Goal: Transaction & Acquisition: Purchase product/service

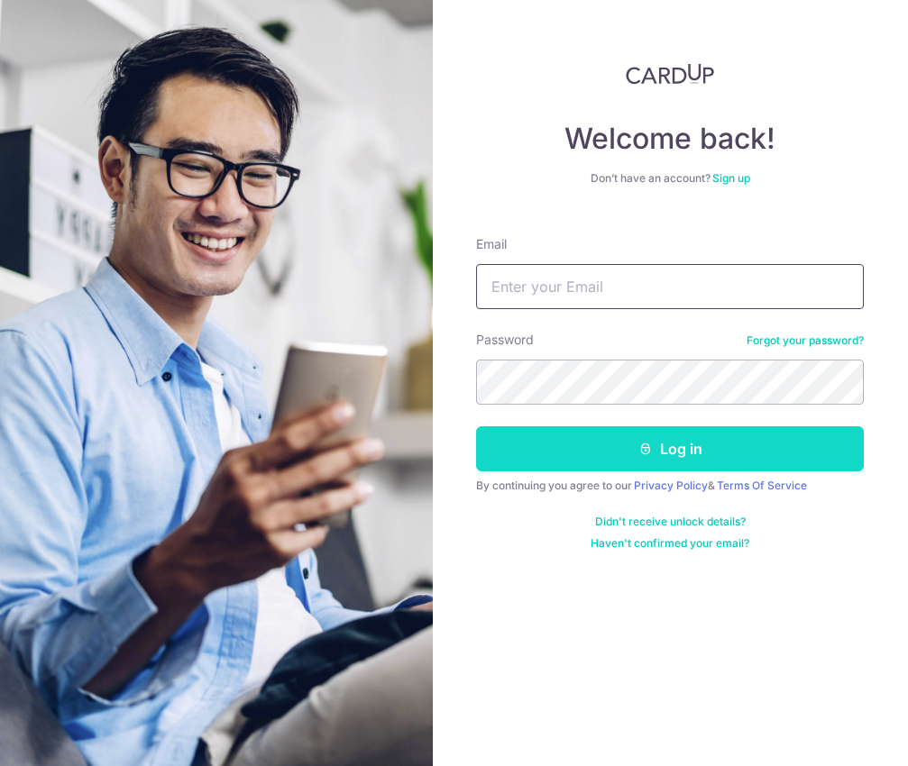
type input "[EMAIL_ADDRESS][DOMAIN_NAME]"
click at [680, 449] on button "Log in" at bounding box center [670, 448] width 388 height 45
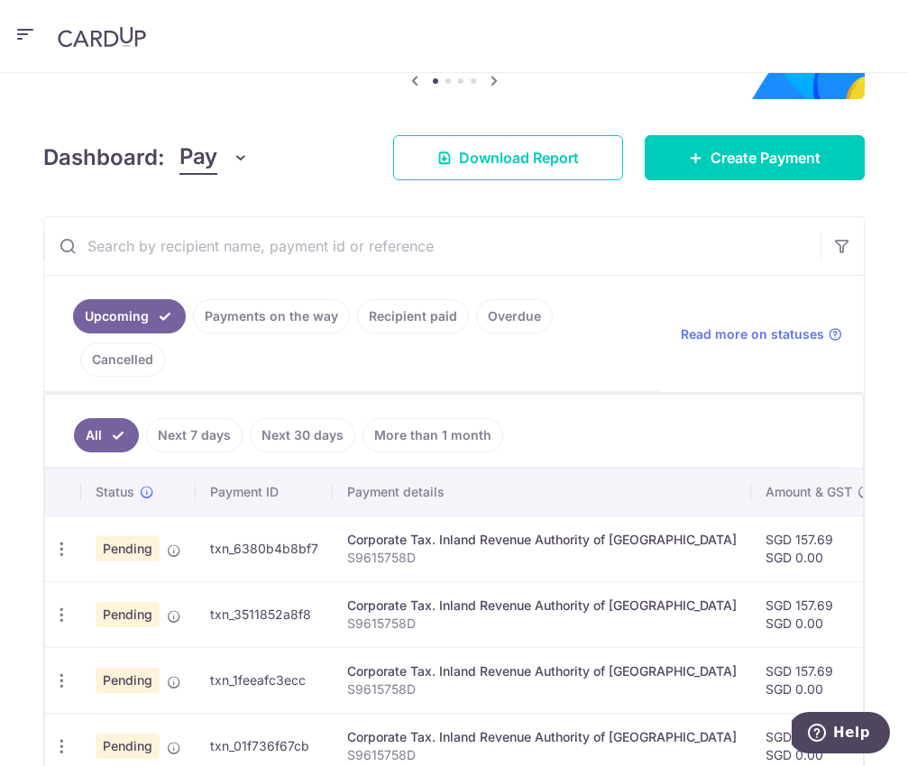
scroll to position [339, 0]
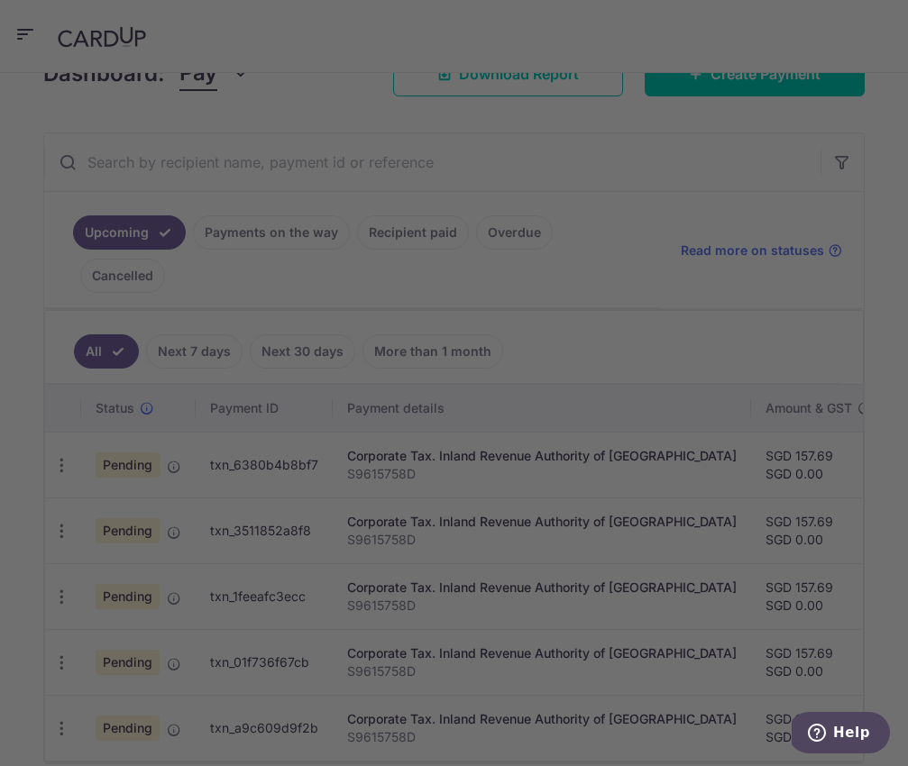
click at [144, 229] on div at bounding box center [458, 387] width 917 height 775
click at [198, 226] on div at bounding box center [458, 387] width 917 height 775
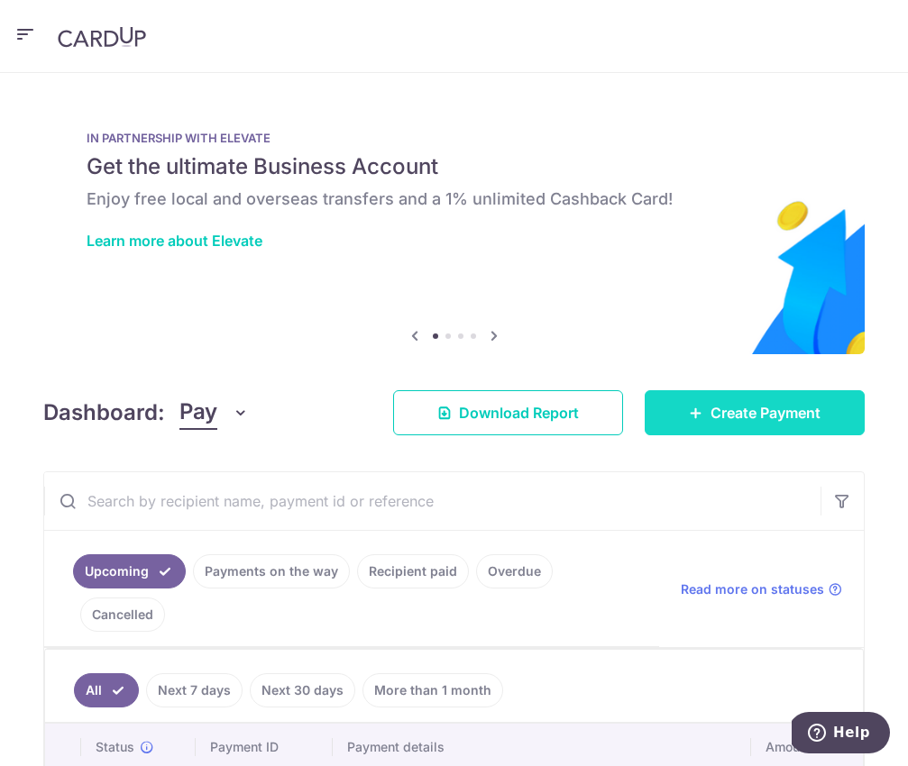
click at [811, 390] on link "Create Payment" at bounding box center [755, 412] width 220 height 45
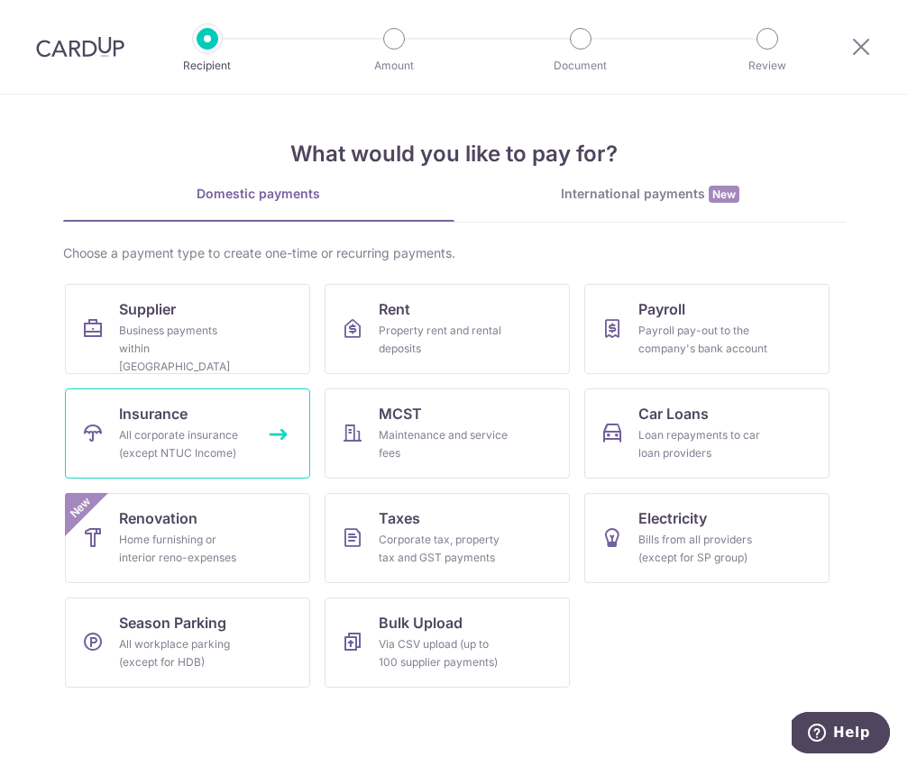
click at [234, 428] on div "All corporate insurance (except NTUC Income)" at bounding box center [184, 444] width 130 height 36
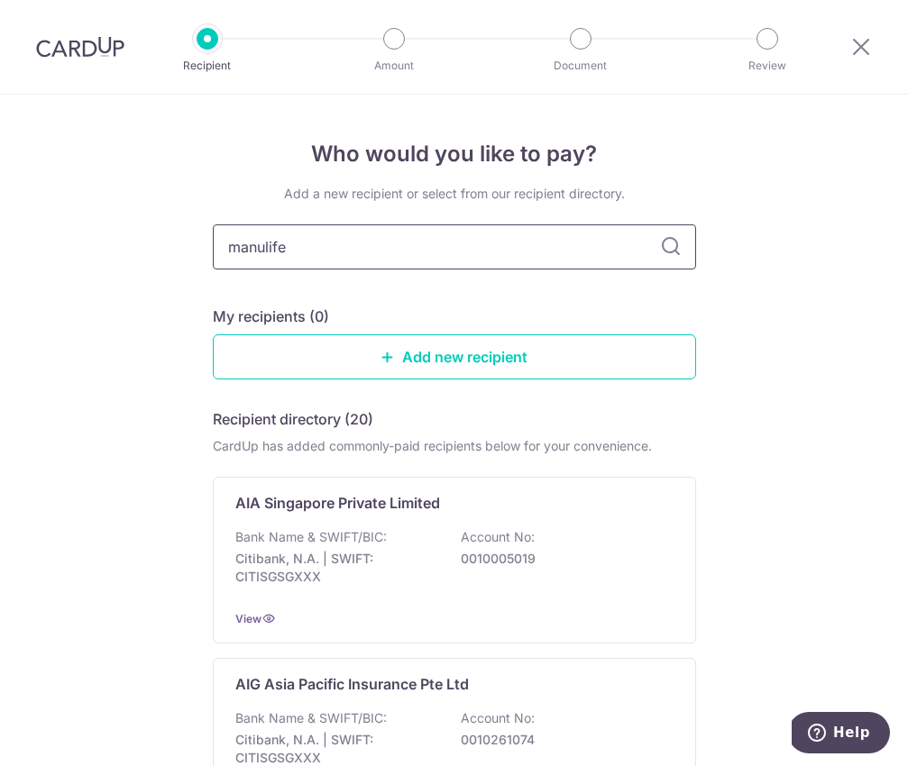
type input "manulife"
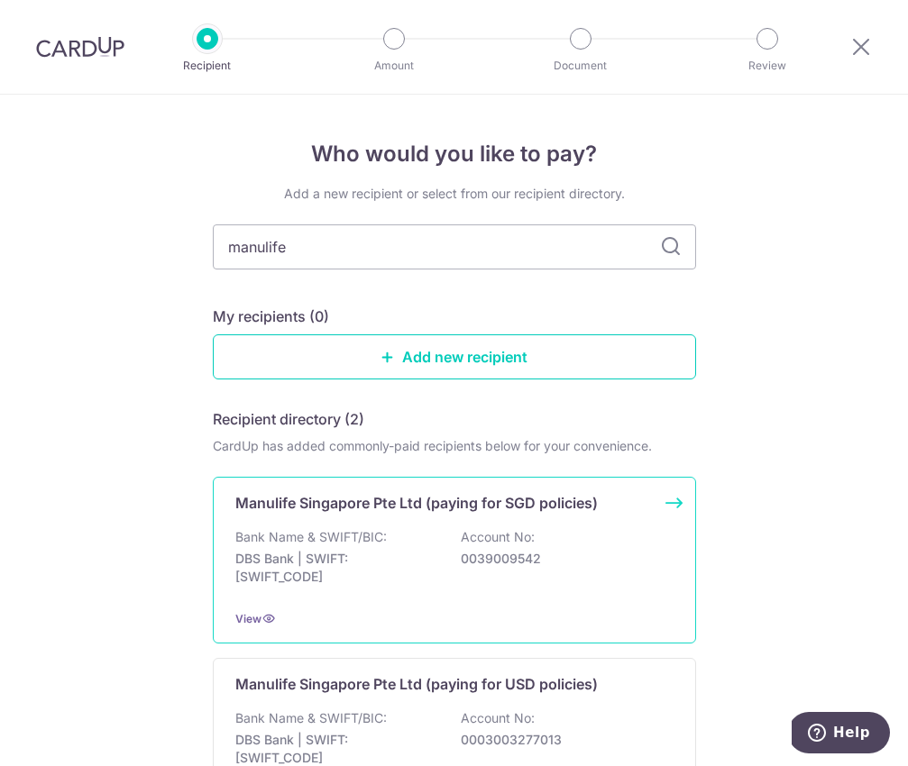
click at [503, 530] on p "Account No:" at bounding box center [498, 537] width 74 height 18
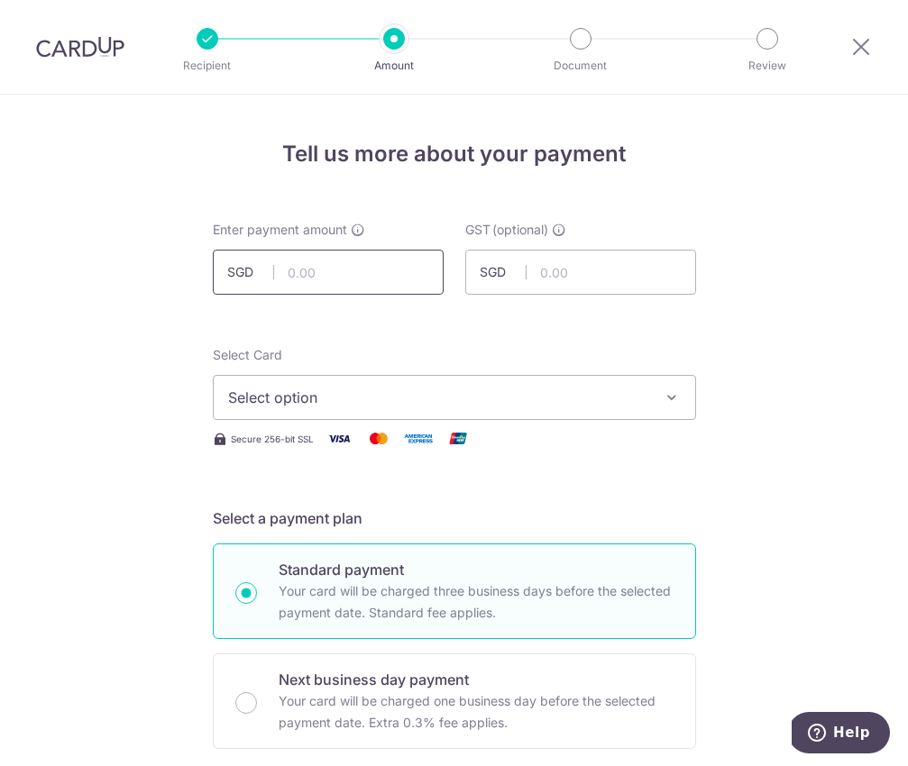
click at [331, 259] on input "text" at bounding box center [328, 272] width 231 height 45
paste input "2491553081"
type input "2491553081"
type input "139.73"
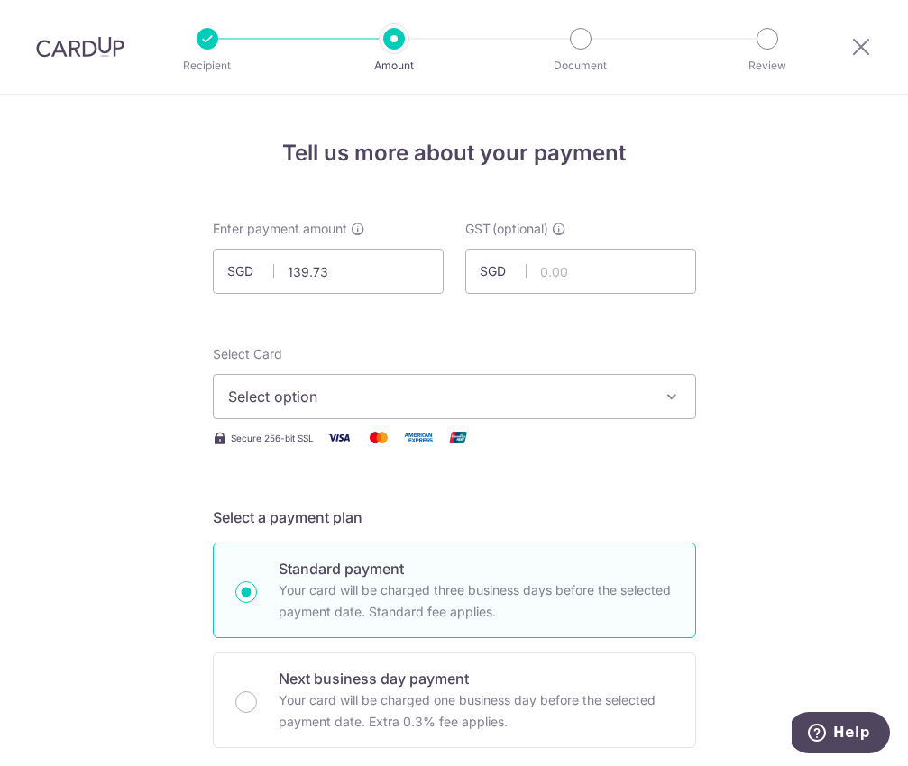
click at [300, 391] on span "Select option" at bounding box center [438, 397] width 420 height 22
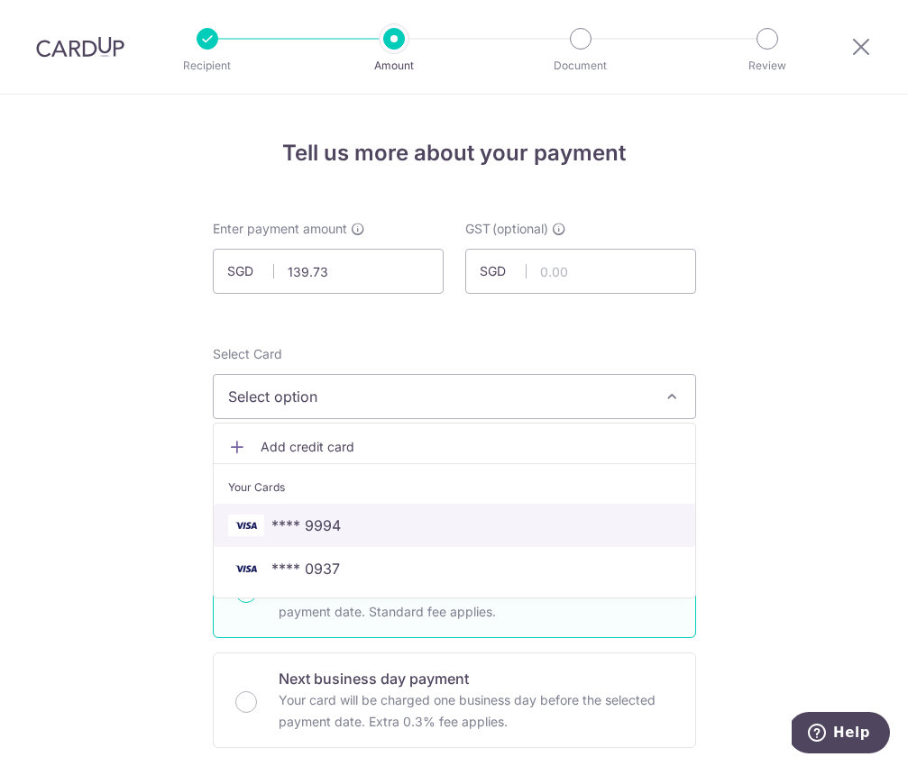
click at [313, 515] on span "**** 9994" at bounding box center [305, 526] width 69 height 22
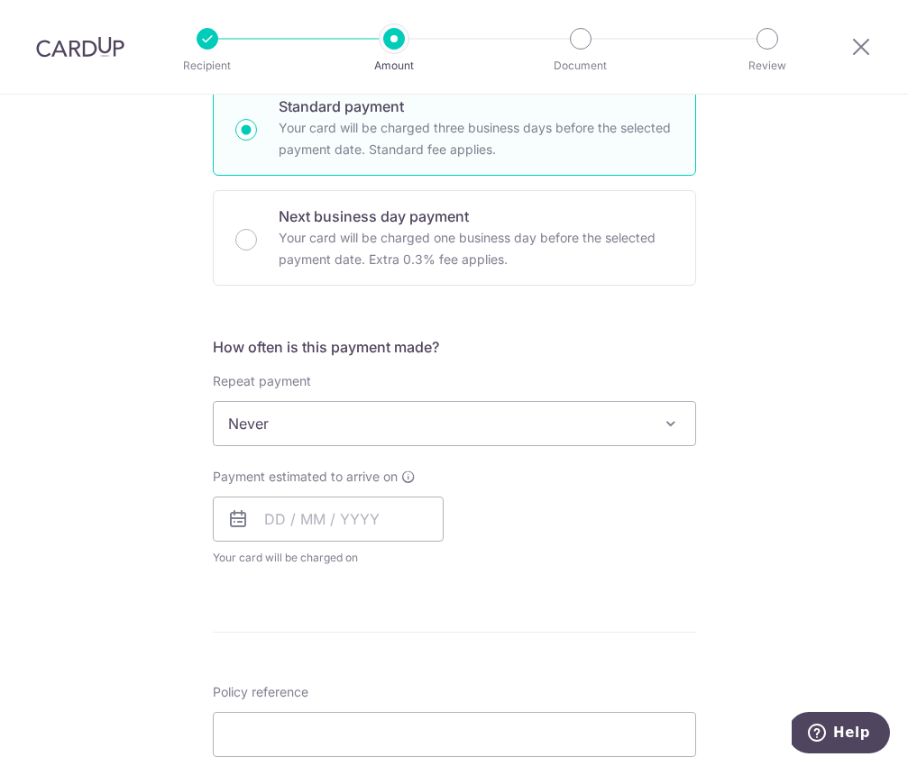
scroll to position [473, 0]
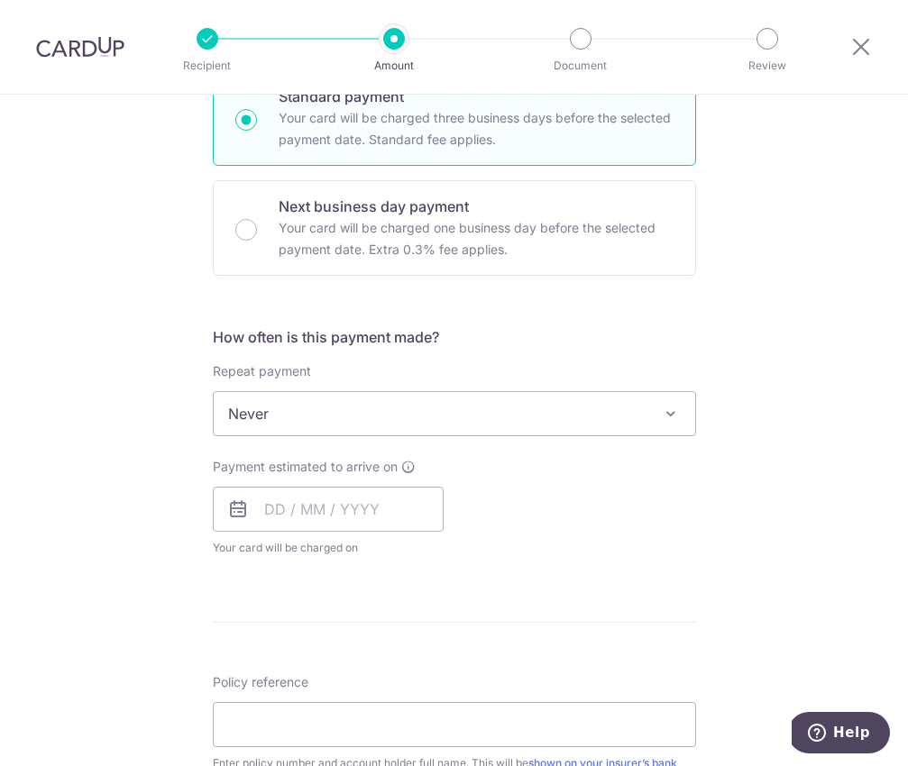
click at [235, 399] on span "Never" at bounding box center [454, 413] width 481 height 43
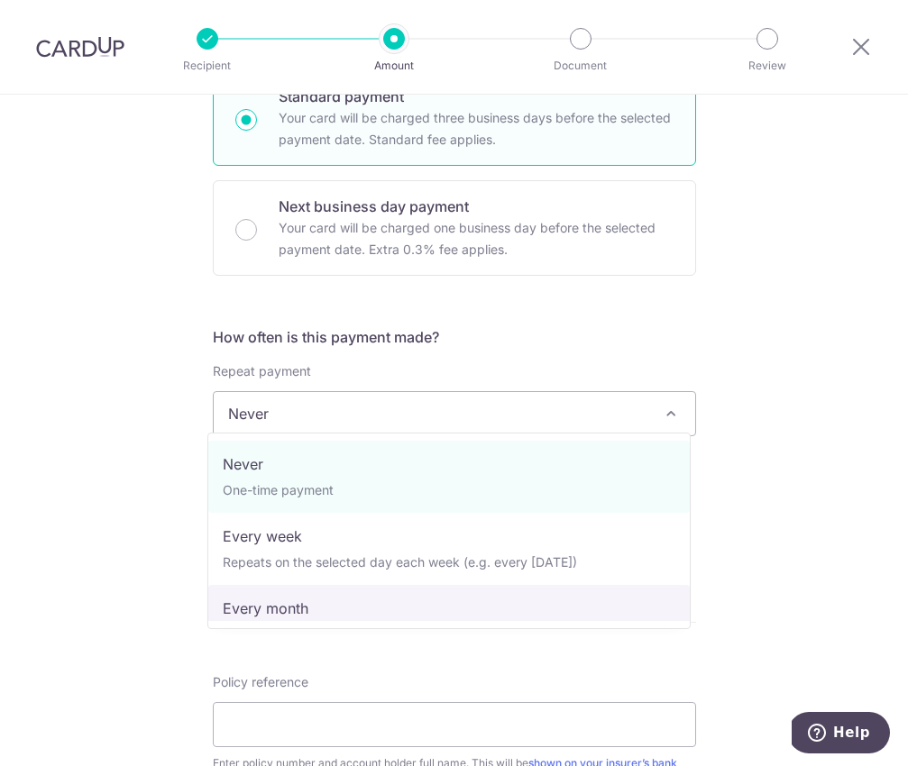
select select "3"
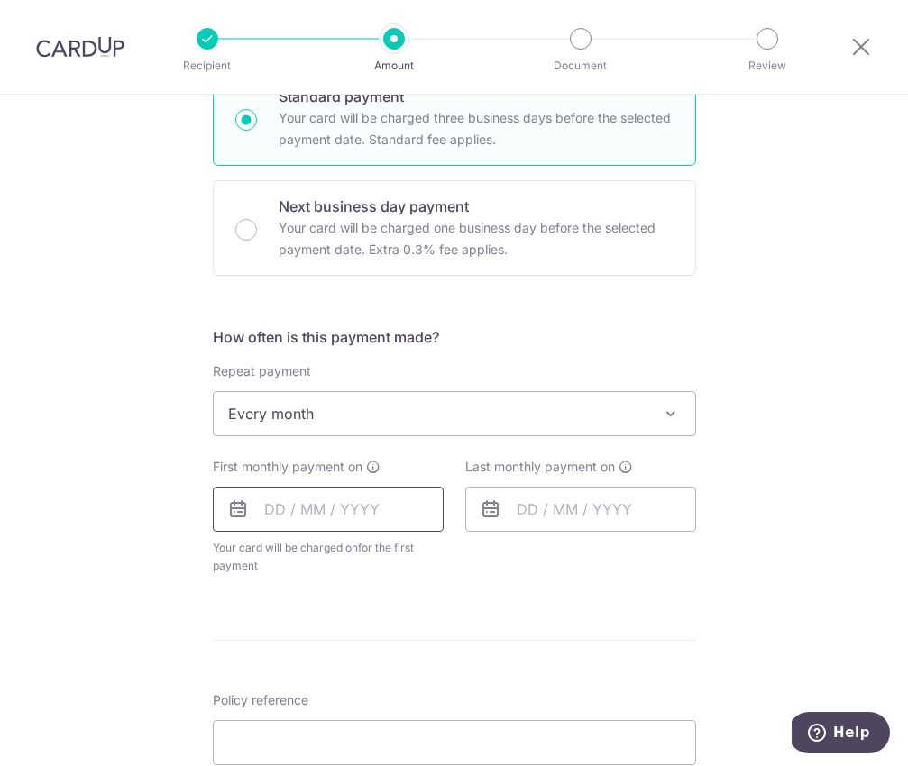
click at [268, 487] on input "text" at bounding box center [328, 509] width 231 height 45
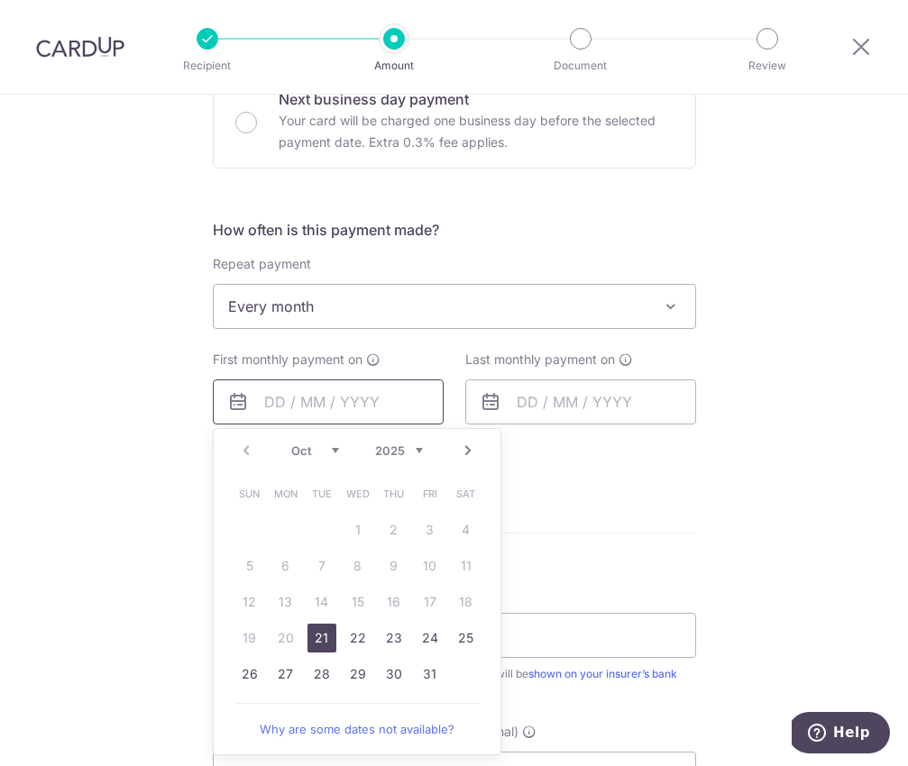
scroll to position [646, 0]
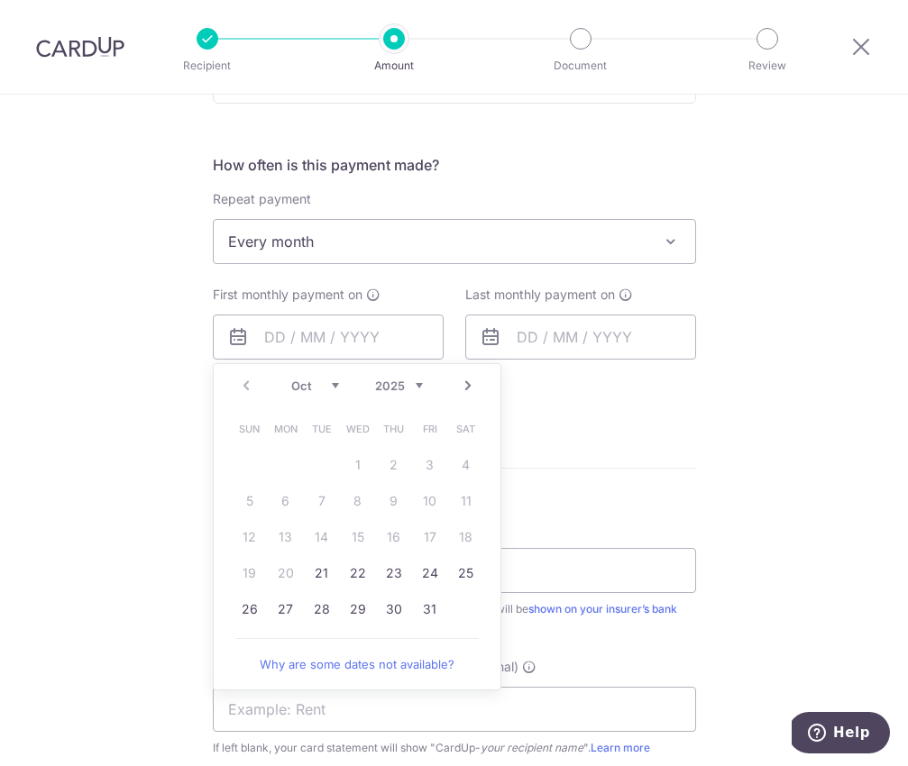
click at [465, 380] on link "Next" at bounding box center [468, 386] width 22 height 22
click at [228, 372] on div "Prev Next Oct Nov Dec 2025 2026 2027 2028 2029 2030 2031 2032 2033 2034 2035" at bounding box center [357, 385] width 287 height 43
click at [237, 375] on link "Prev" at bounding box center [246, 386] width 22 height 22
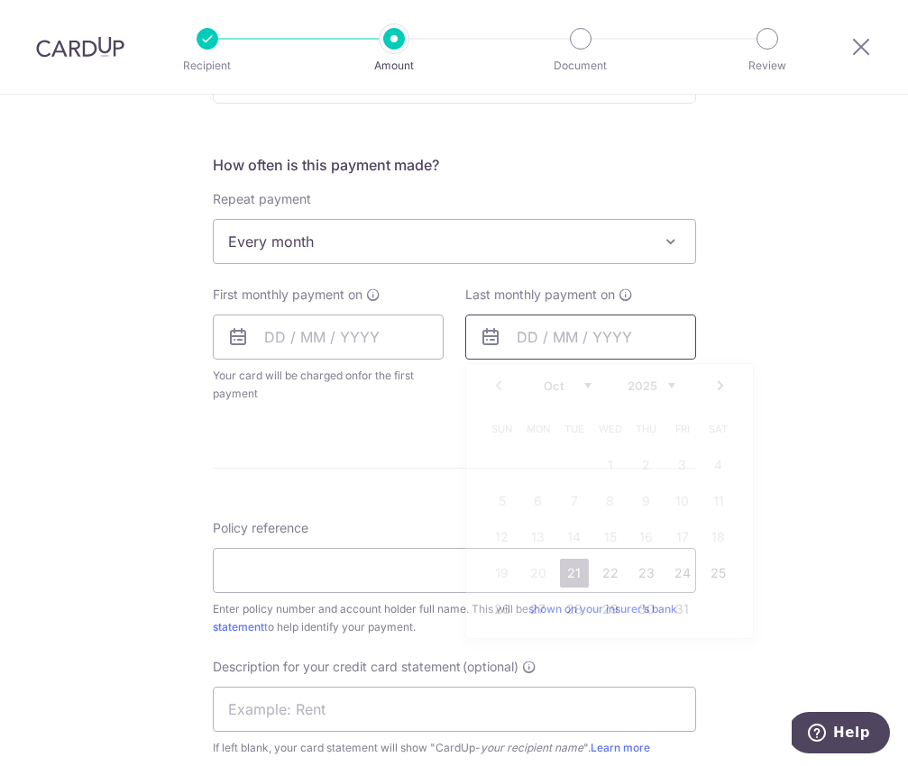
click at [523, 326] on input "text" at bounding box center [580, 337] width 231 height 45
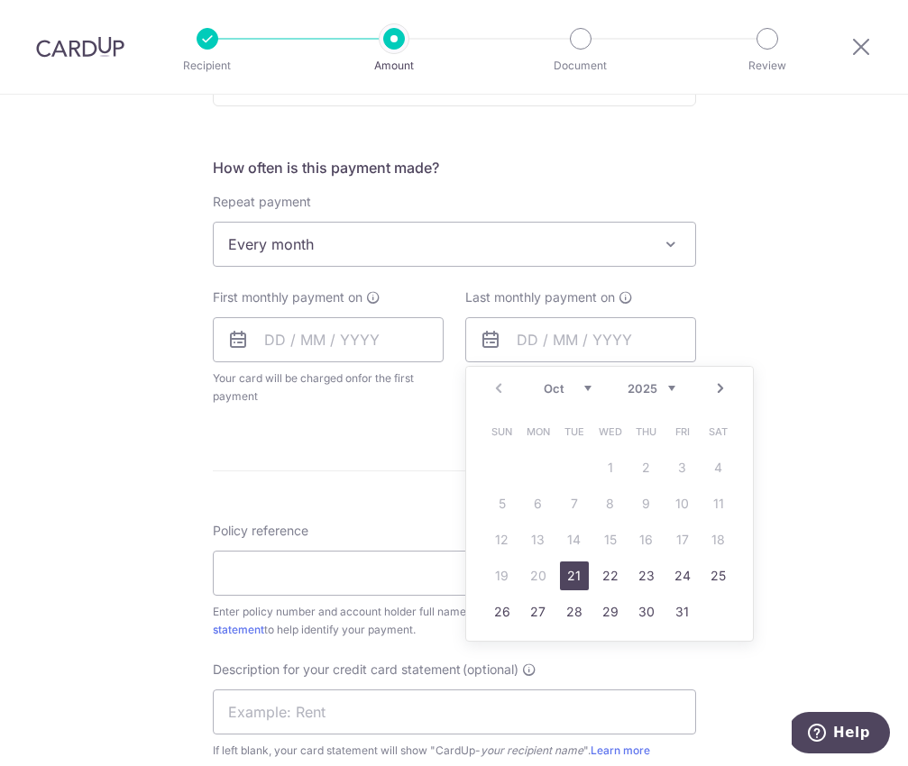
click at [665, 383] on select "2025 2026 2027 2028 2029 2030 2031 2032 2033 2034 2035" at bounding box center [652, 388] width 48 height 14
click at [573, 381] on select "Jan Feb Mar Apr May Jun Jul Aug Sep Oct Nov Dec" at bounding box center [568, 388] width 48 height 14
click at [566, 603] on link "29" at bounding box center [574, 612] width 29 height 29
type input "29/05/2035"
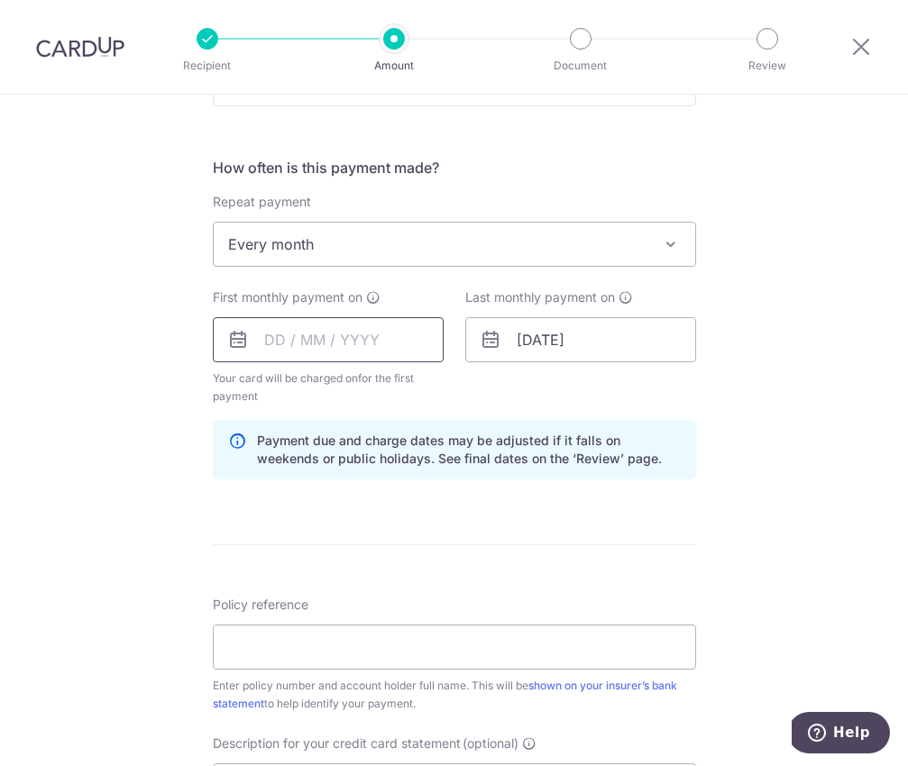
click at [335, 332] on input "text" at bounding box center [328, 339] width 231 height 45
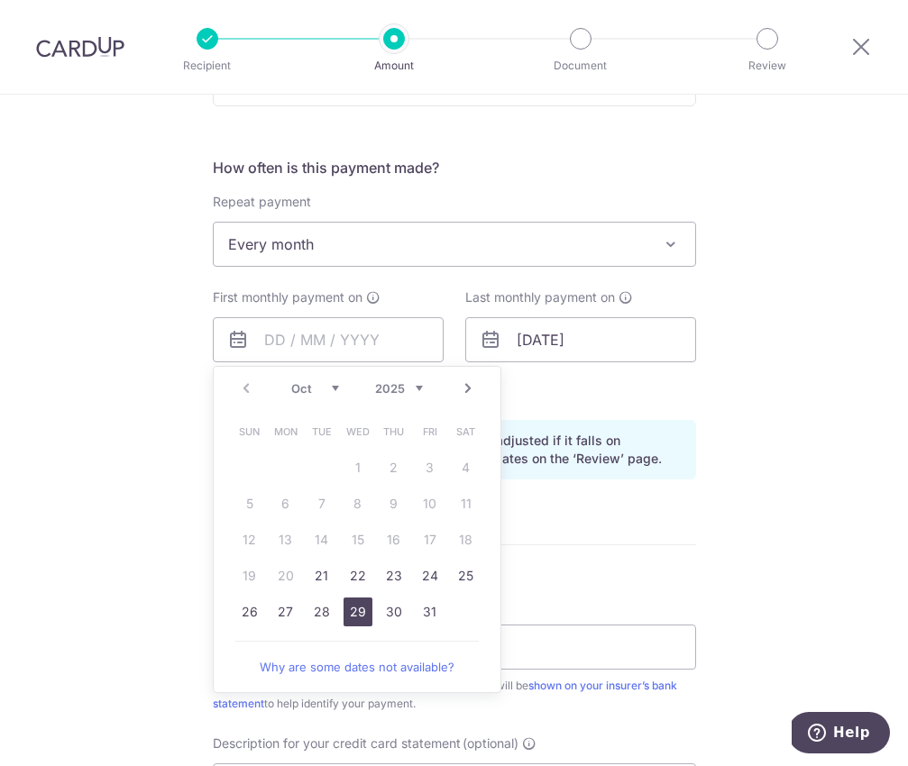
click at [349, 604] on link "29" at bounding box center [358, 612] width 29 height 29
type input "29/10/2025"
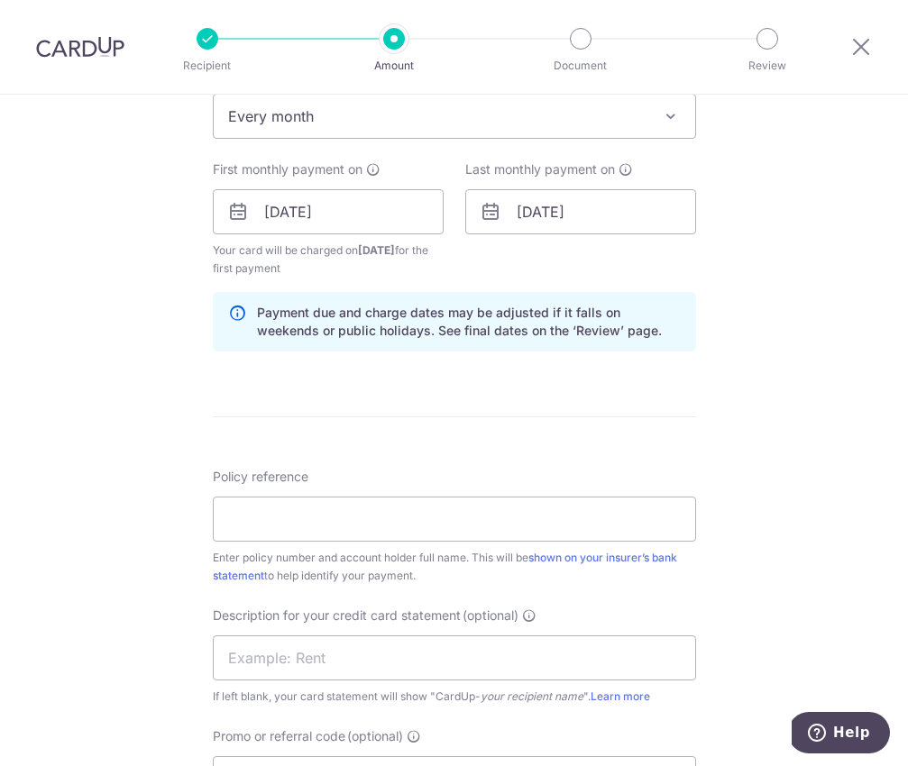
scroll to position [806, 0]
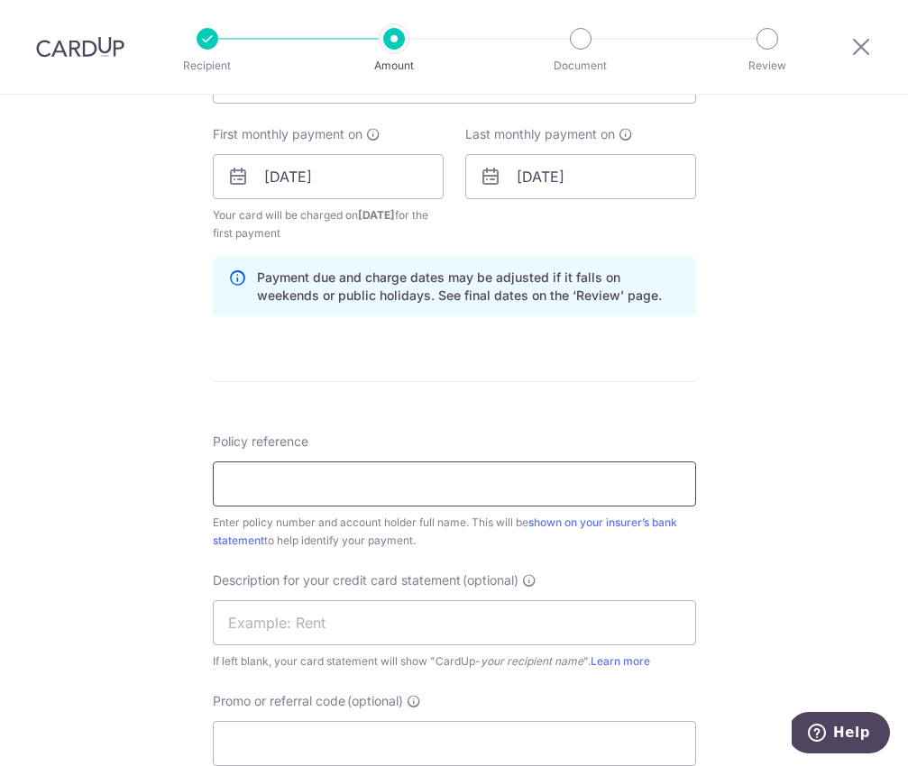
click at [459, 478] on input "Policy reference" at bounding box center [454, 484] width 483 height 45
paste input "2491553081"
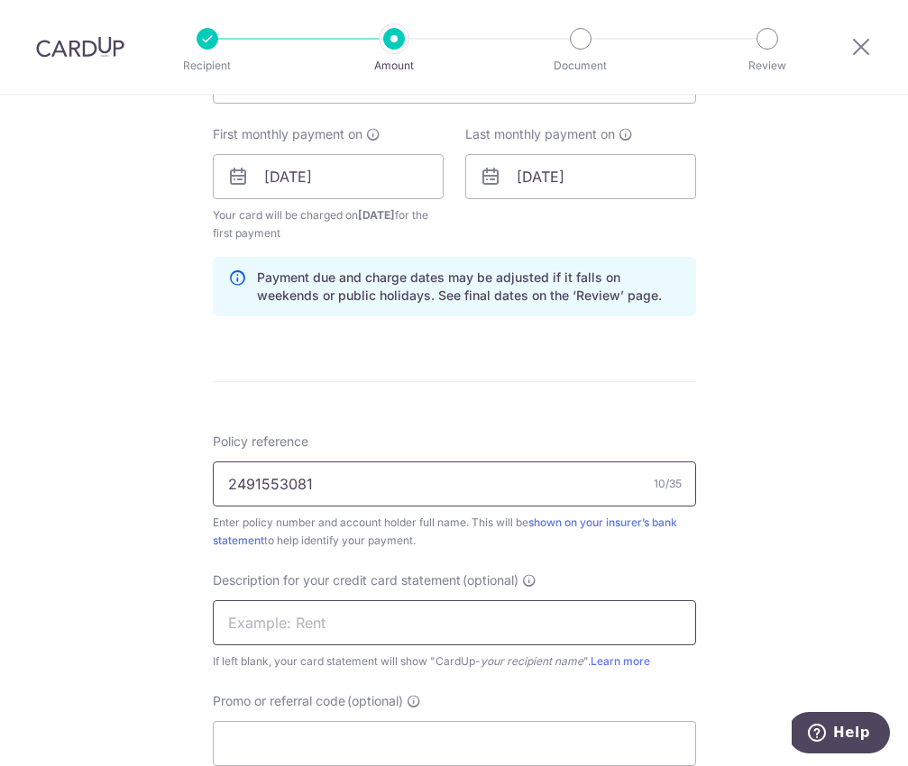
type input "2491553081"
click at [431, 609] on input "text" at bounding box center [454, 623] width 483 height 45
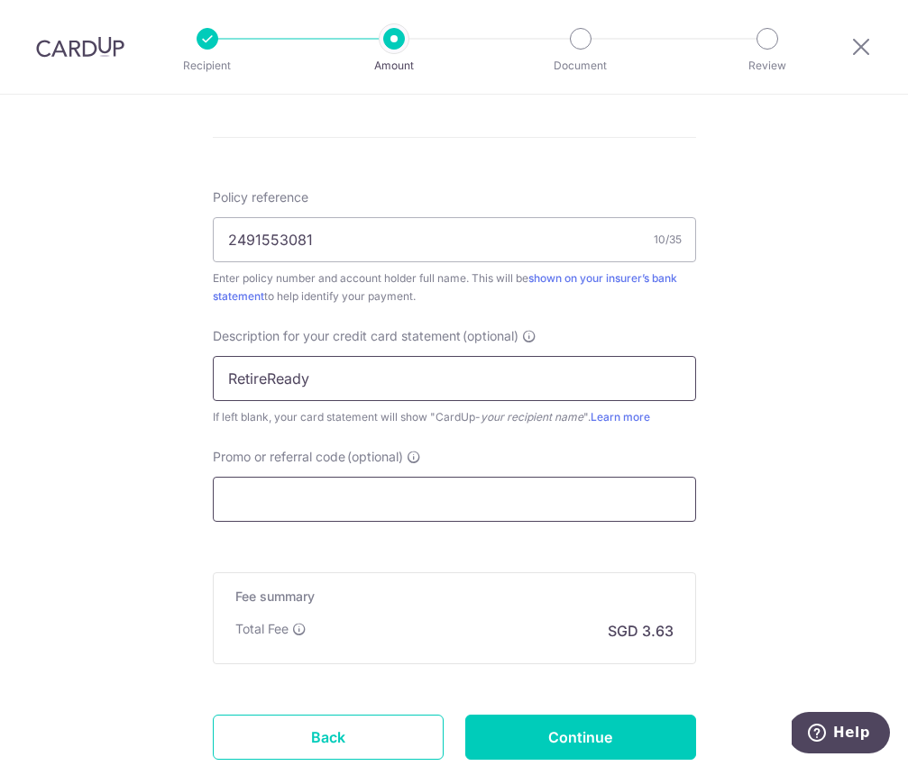
scroll to position [1172, 0]
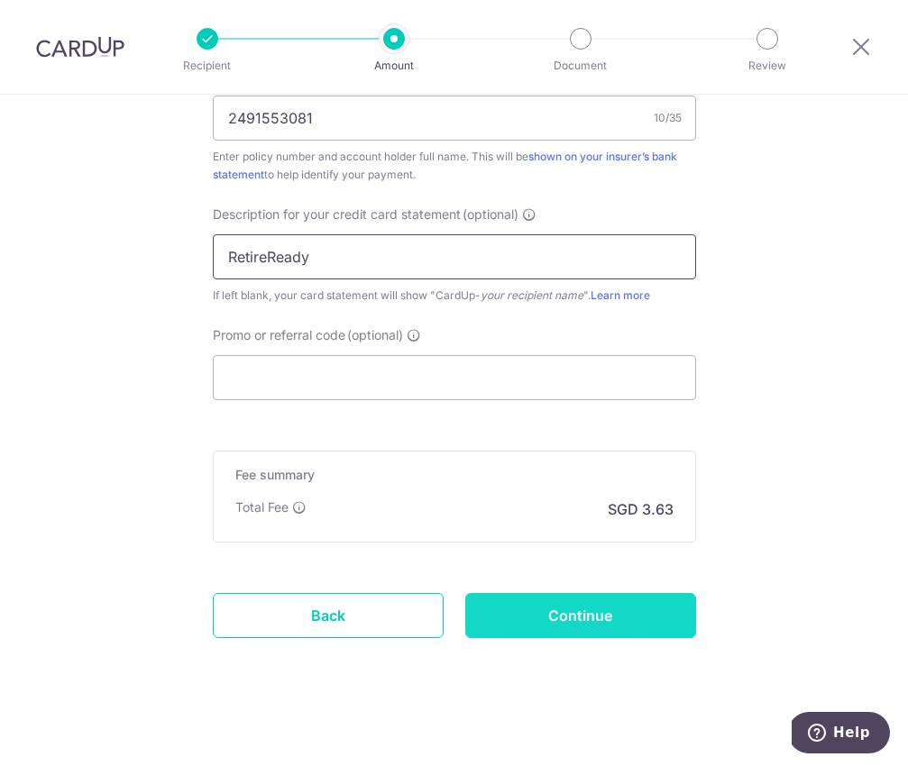
type input "RetireReady"
click at [607, 599] on input "Continue" at bounding box center [580, 615] width 231 height 45
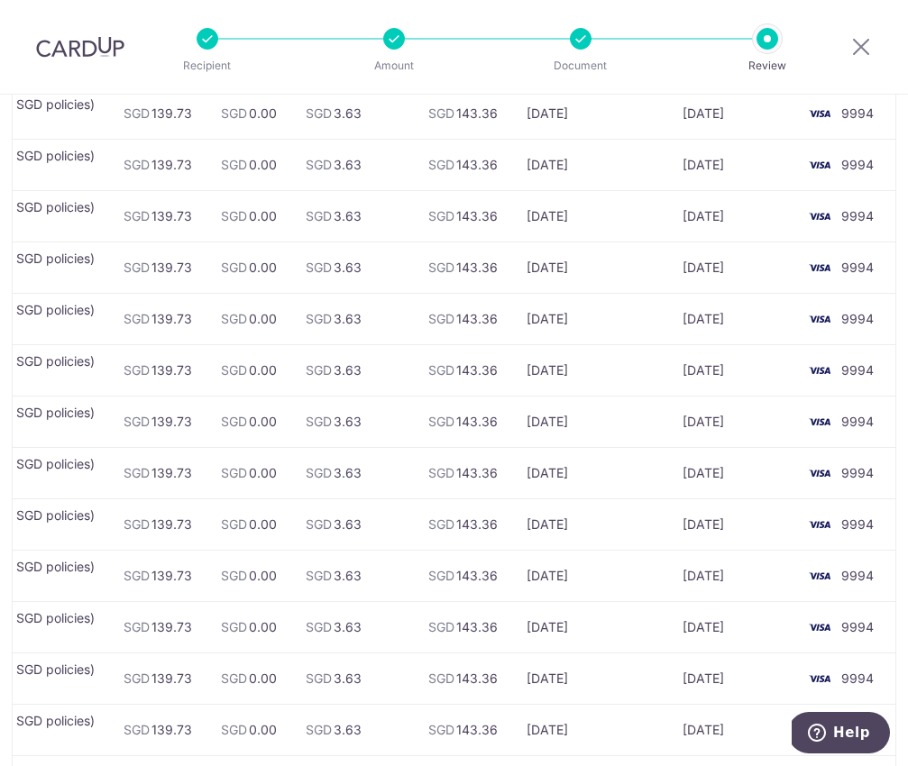
scroll to position [5807, 0]
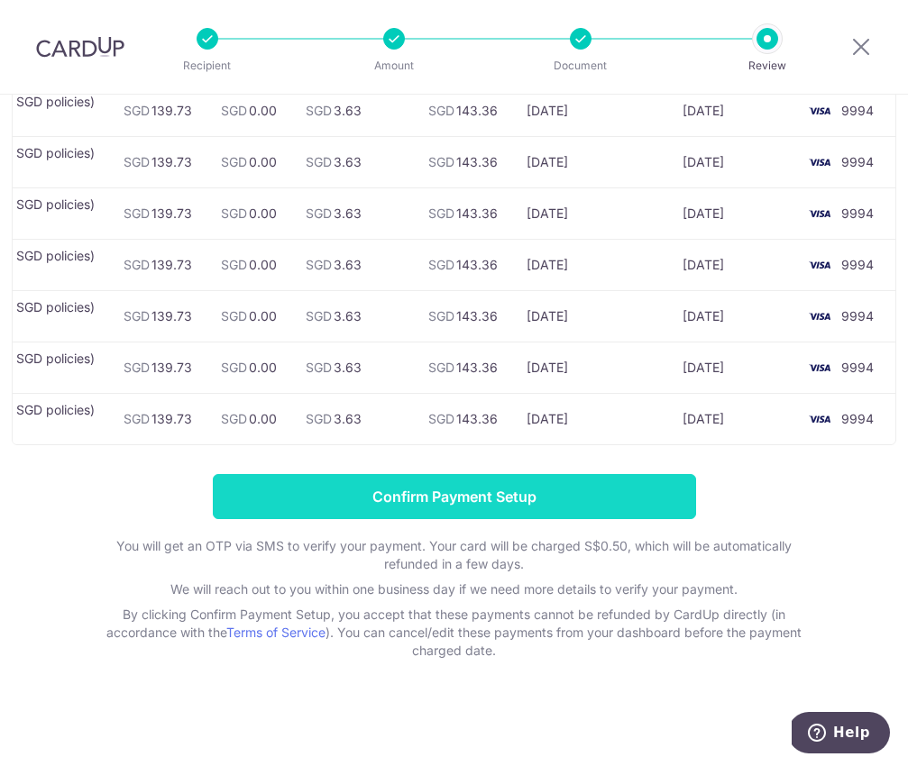
click at [501, 483] on input "Confirm Payment Setup" at bounding box center [454, 496] width 483 height 45
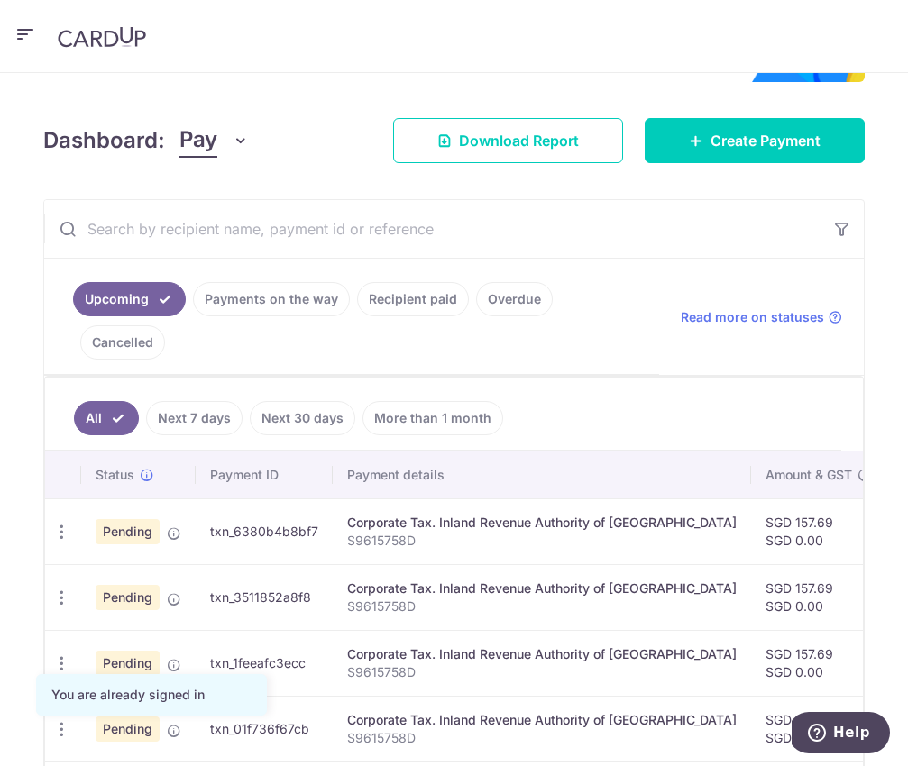
scroll to position [359, 0]
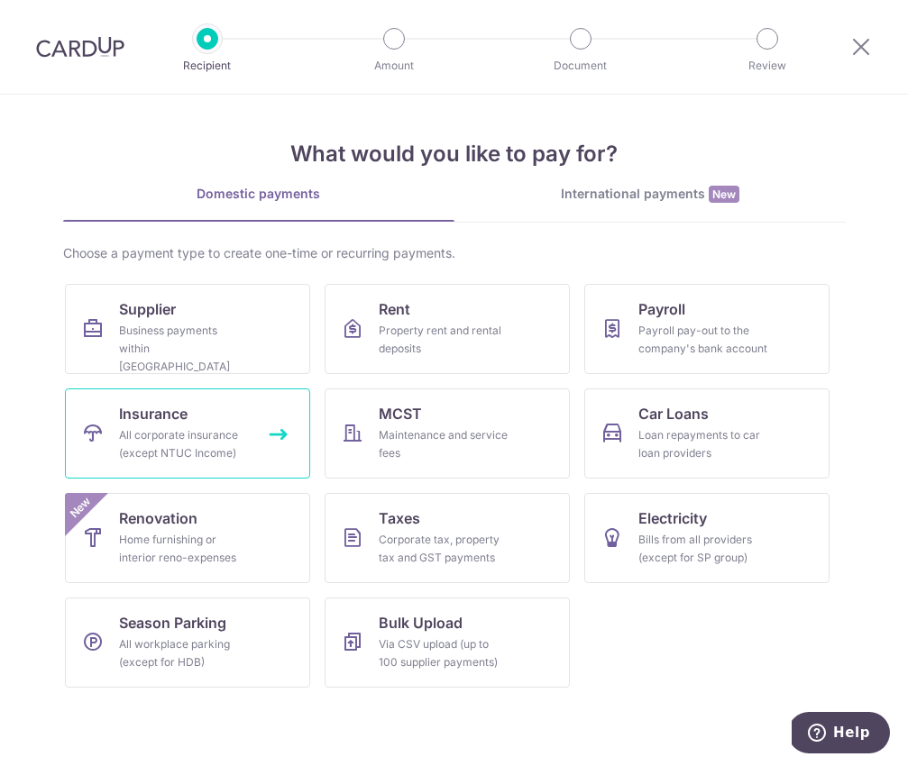
click at [213, 445] on div "All corporate insurance (except NTUC Income)" at bounding box center [184, 444] width 130 height 36
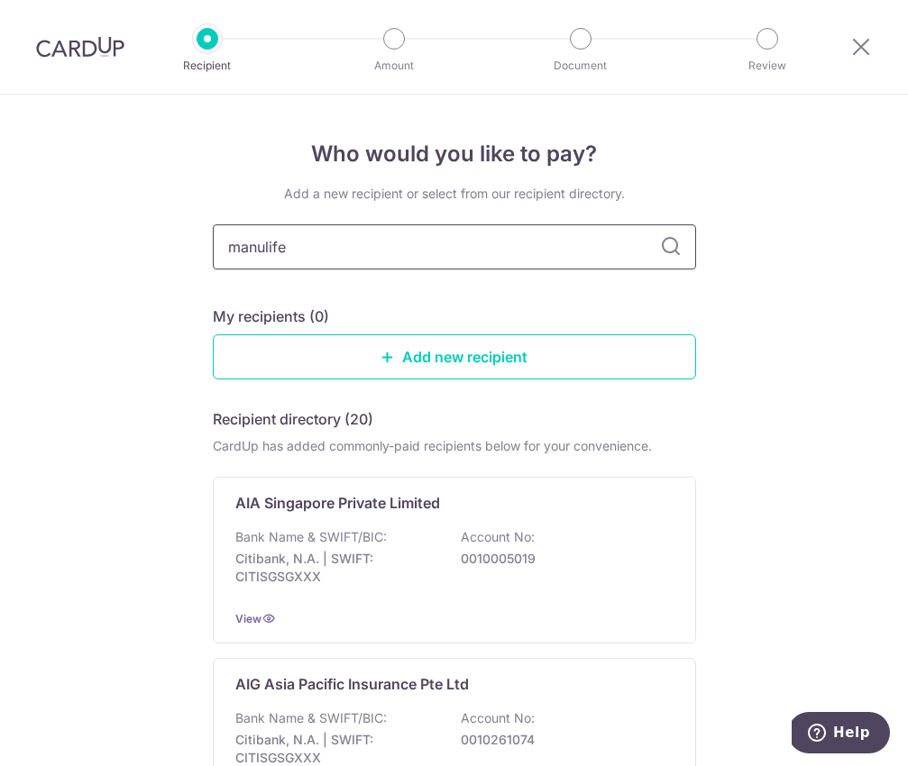
type input "manulife"
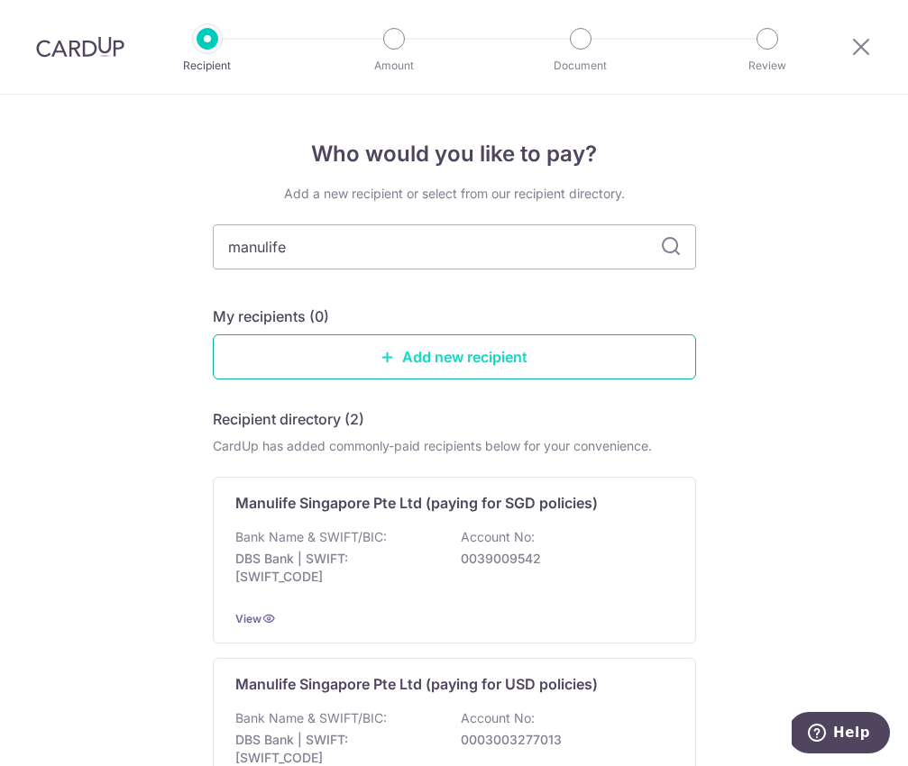
click at [394, 353] on link "Add new recipient" at bounding box center [454, 357] width 483 height 45
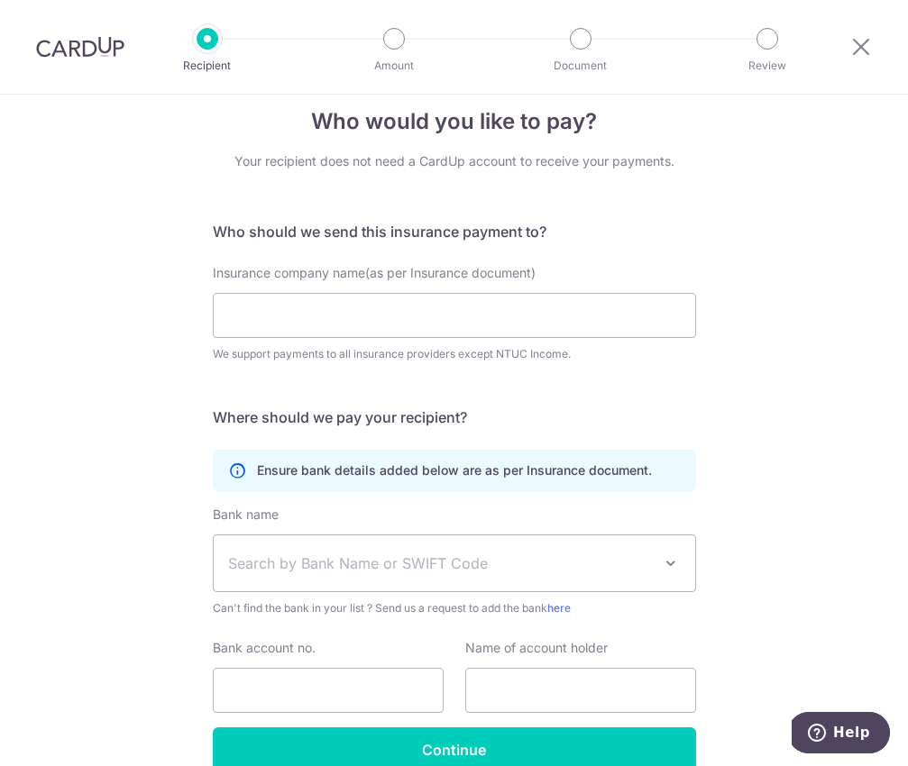
scroll to position [79, 0]
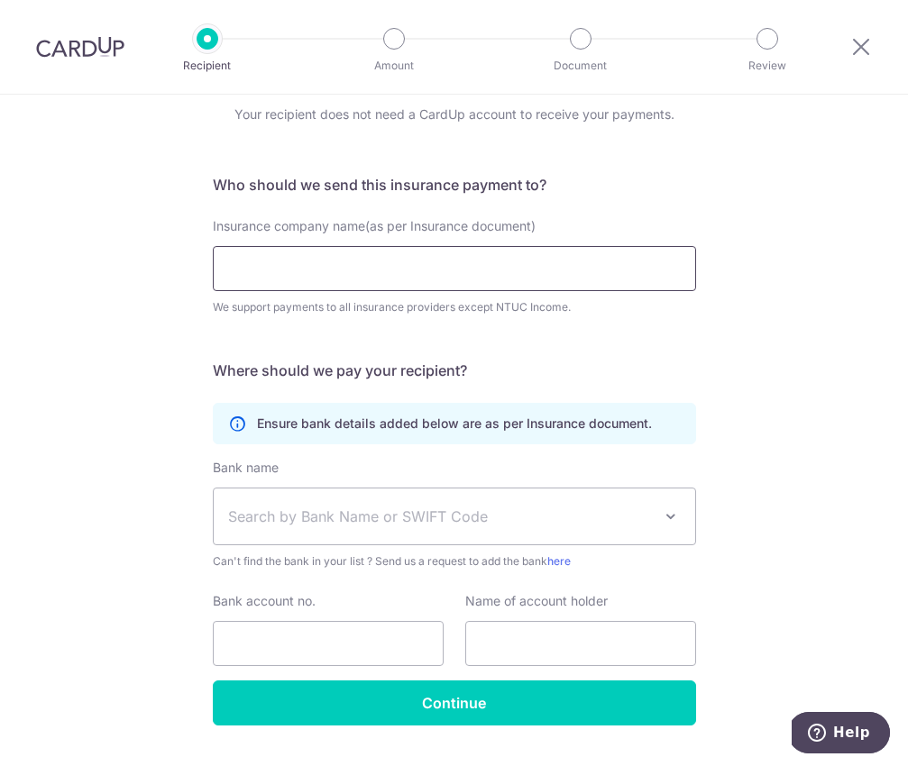
click at [406, 261] on input "Insurance company name(as per Insurance document)" at bounding box center [454, 268] width 483 height 45
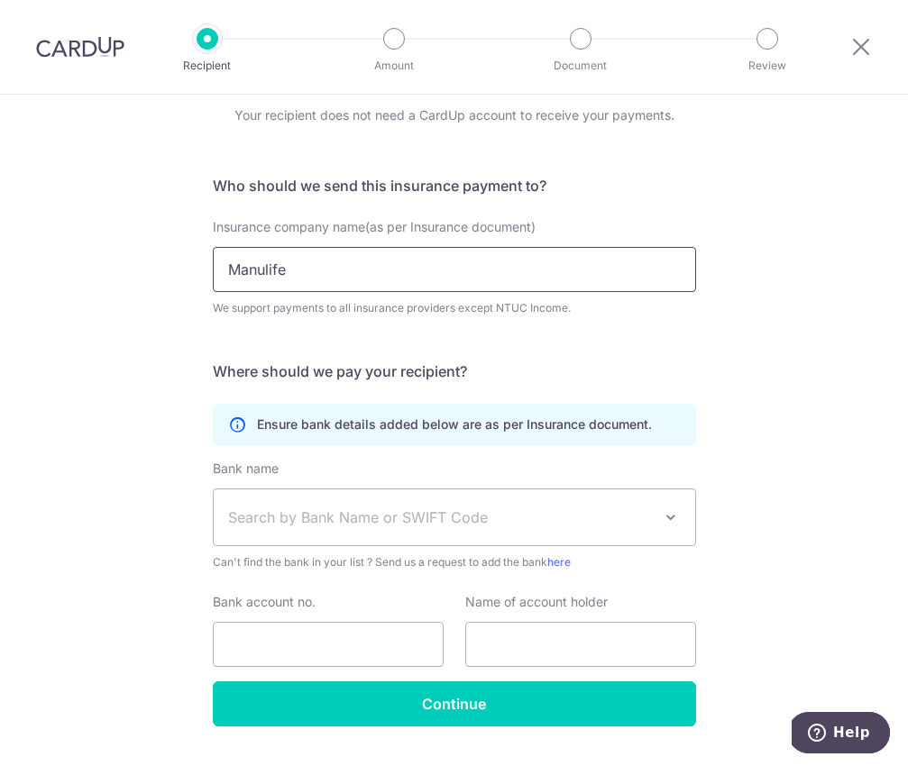
drag, startPoint x: 342, startPoint y: 270, endPoint x: 113, endPoint y: 270, distance: 229.0
click at [80, 253] on div "Who would you like to pay? Your recipient does not need a CardUp account to rec…" at bounding box center [454, 413] width 908 height 795
paste input "Manulife Singapore Pte Ltd"
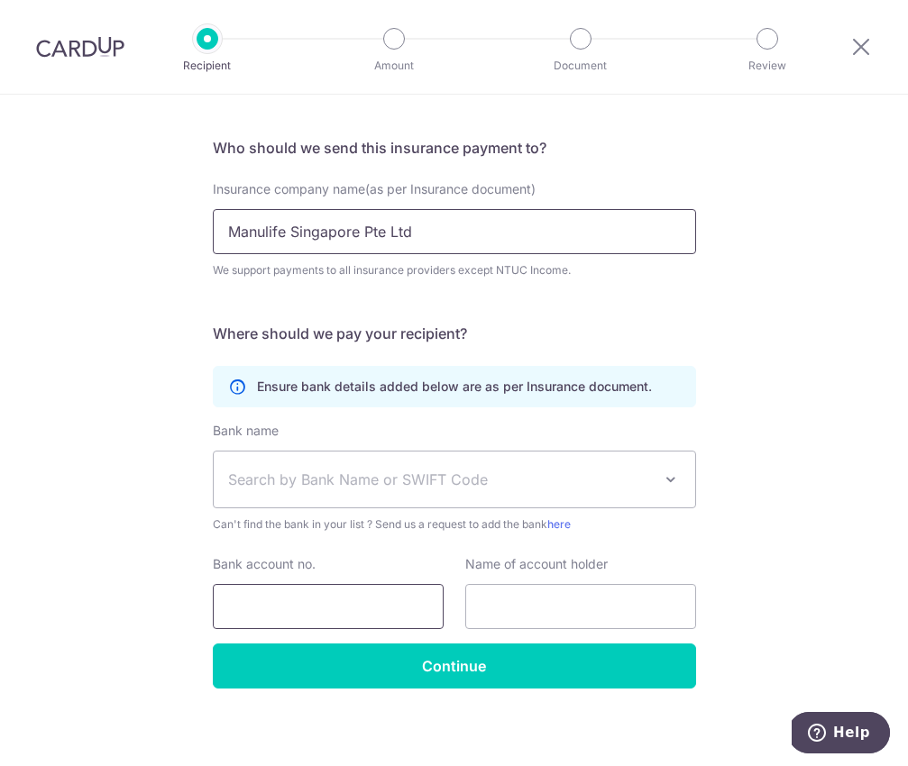
type input "Manulife Singapore Pte Ltd"
click at [325, 584] on input "Bank account no." at bounding box center [328, 606] width 231 height 45
click at [296, 491] on span "Search by Bank Name or SWIFT Code" at bounding box center [454, 480] width 481 height 56
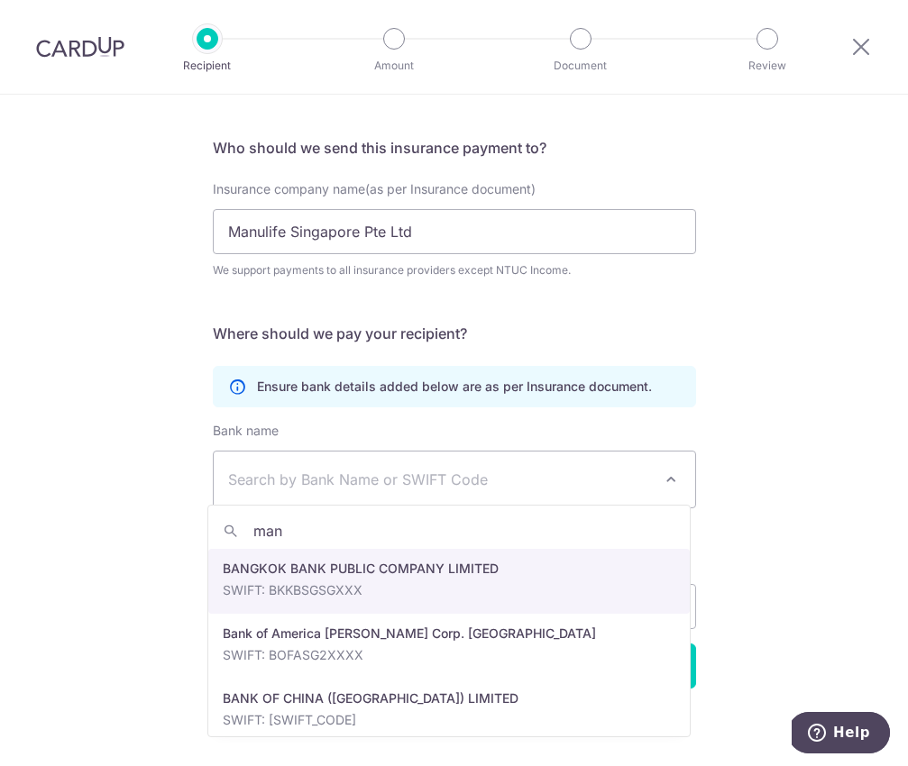
type input "manu"
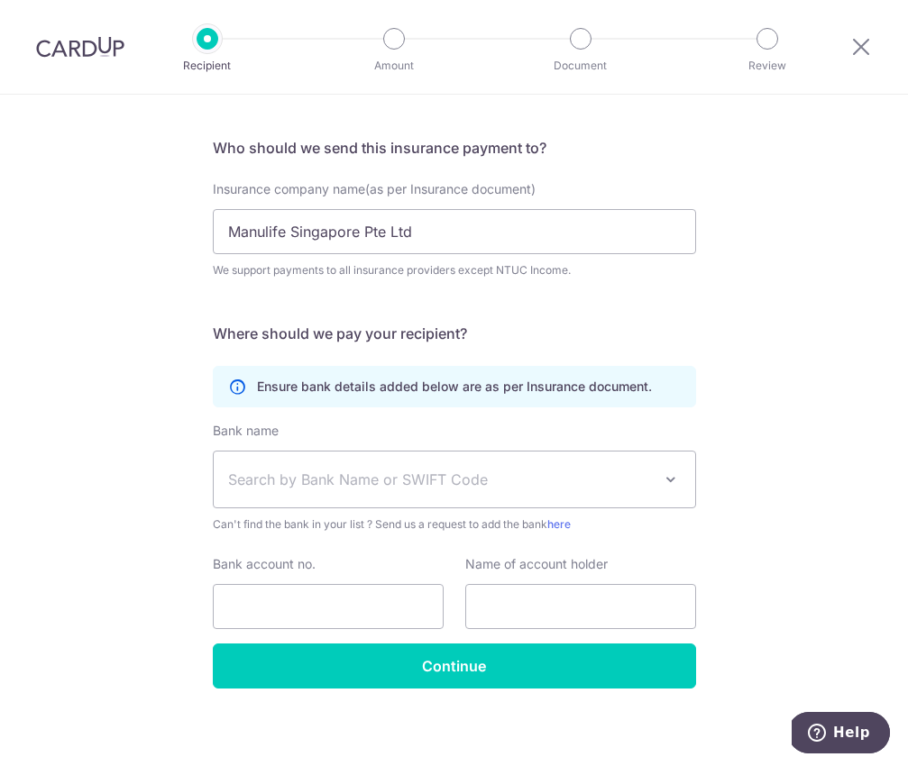
click at [438, 469] on span "Search by Bank Name or SWIFT Code" at bounding box center [440, 480] width 424 height 22
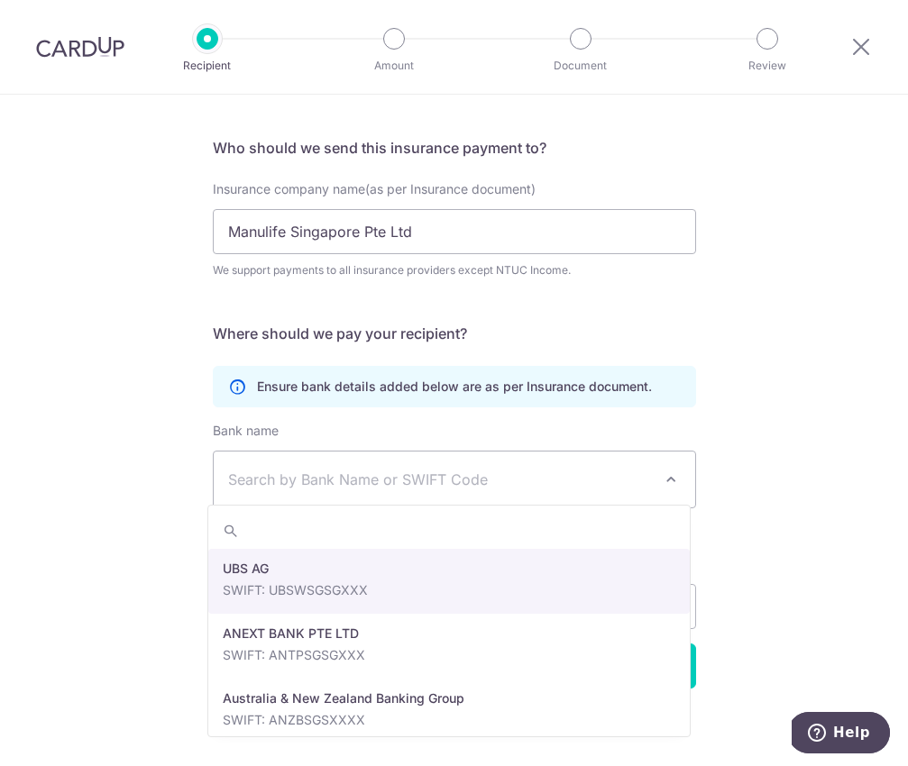
click at [438, 469] on span "Search by Bank Name or SWIFT Code" at bounding box center [440, 480] width 424 height 22
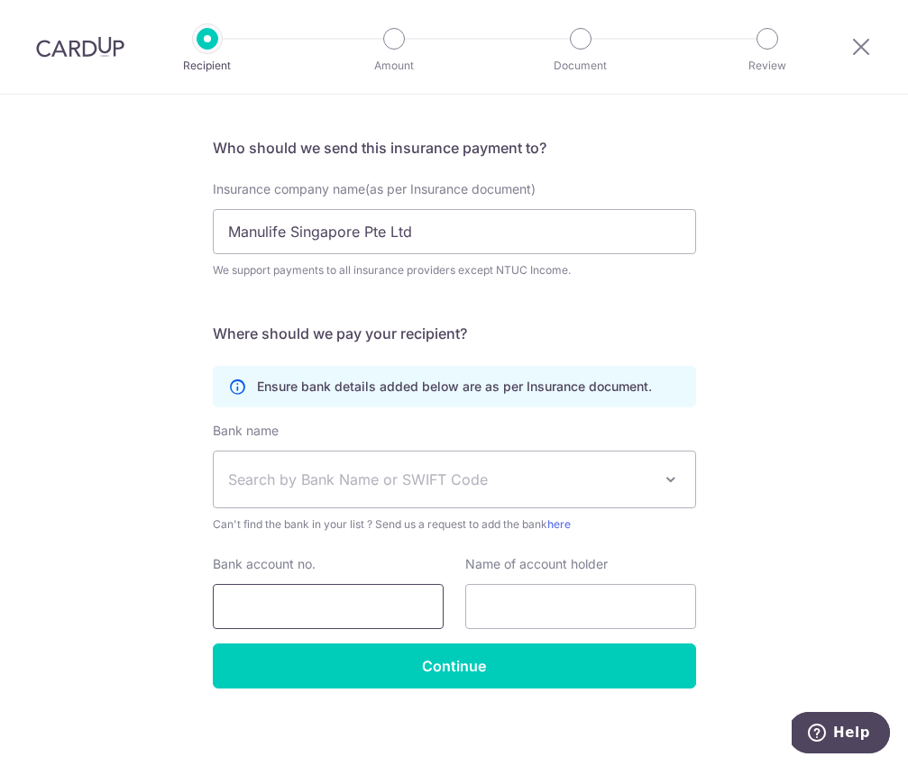
click at [344, 591] on input "Bank account no." at bounding box center [328, 606] width 231 height 45
type input "DBS"
click at [430, 441] on div "Bank name Select Bank UBS AG ANEXT BANK PTE LTD Australia & New Zealand Banking…" at bounding box center [454, 478] width 483 height 112
click at [452, 469] on span "Search by Bank Name or SWIFT Code" at bounding box center [440, 480] width 424 height 22
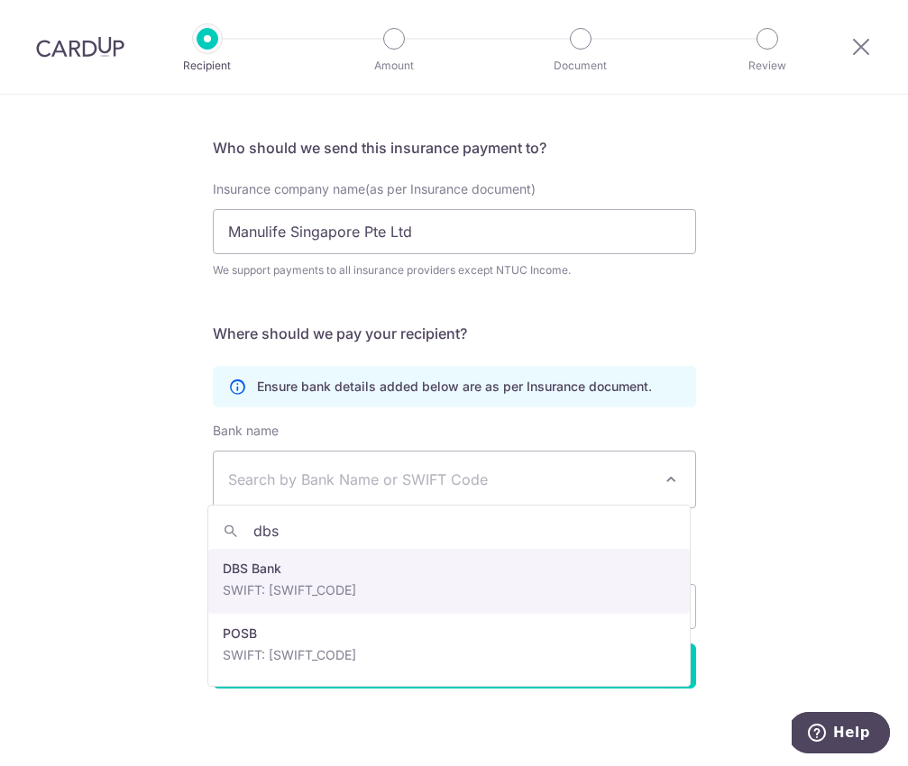
type input "dbs"
select select "6"
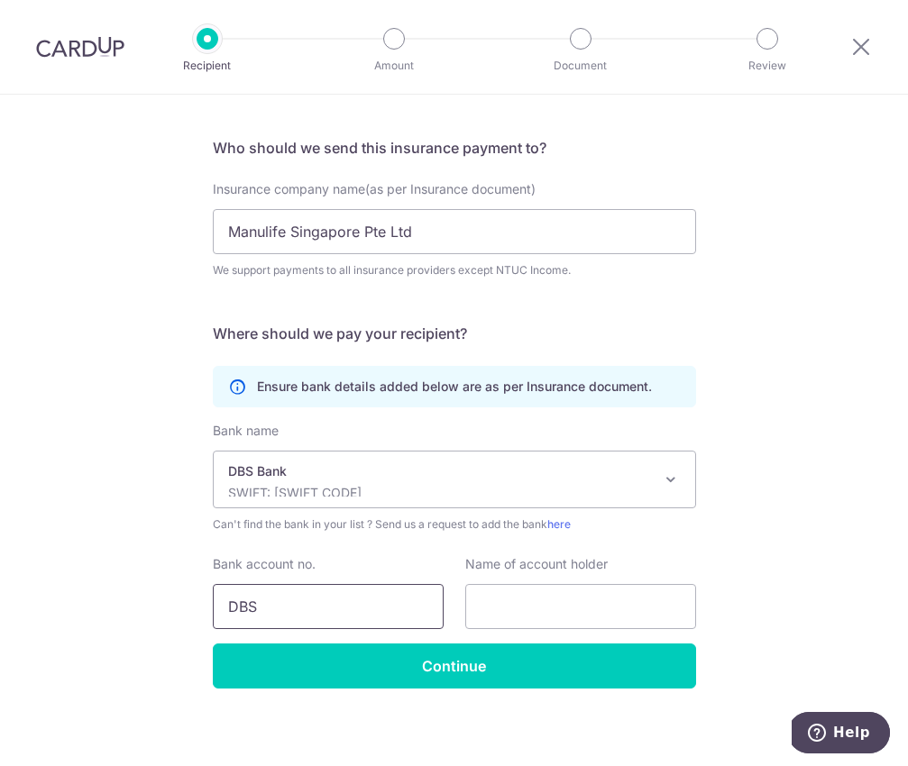
drag, startPoint x: 400, startPoint y: 590, endPoint x: 432, endPoint y: 587, distance: 31.7
click at [400, 590] on input "DBS" at bounding box center [328, 606] width 231 height 45
click at [578, 592] on input "text" at bounding box center [580, 606] width 231 height 45
drag, startPoint x: 468, startPoint y: 242, endPoint x: 471, endPoint y: 230, distance: 12.0
click at [468, 242] on input "Manulife Singapore Pte Ltd" at bounding box center [454, 231] width 483 height 45
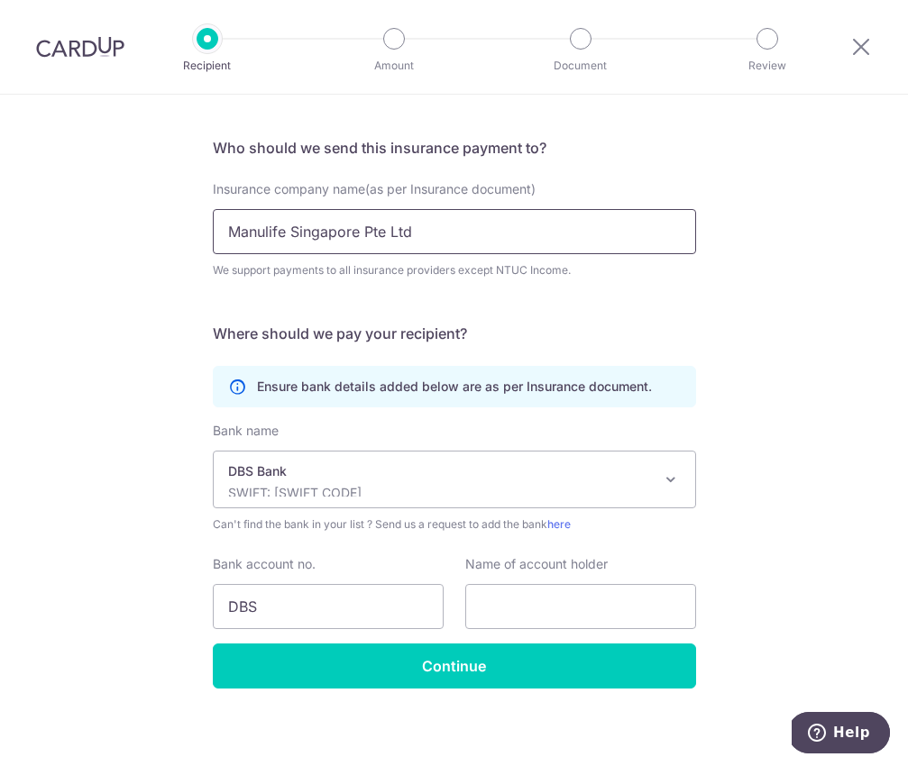
drag, startPoint x: 471, startPoint y: 226, endPoint x: 52, endPoint y: 220, distance: 418.4
click at [52, 220] on div "Who would you like to pay? Your recipient does not need a CardUp account to rec…" at bounding box center [454, 375] width 908 height 795
click at [509, 586] on input "text" at bounding box center [580, 606] width 231 height 45
paste input "Manulife Singapore Pte Ltd"
type input "Manulife Singapore Pte Ltd"
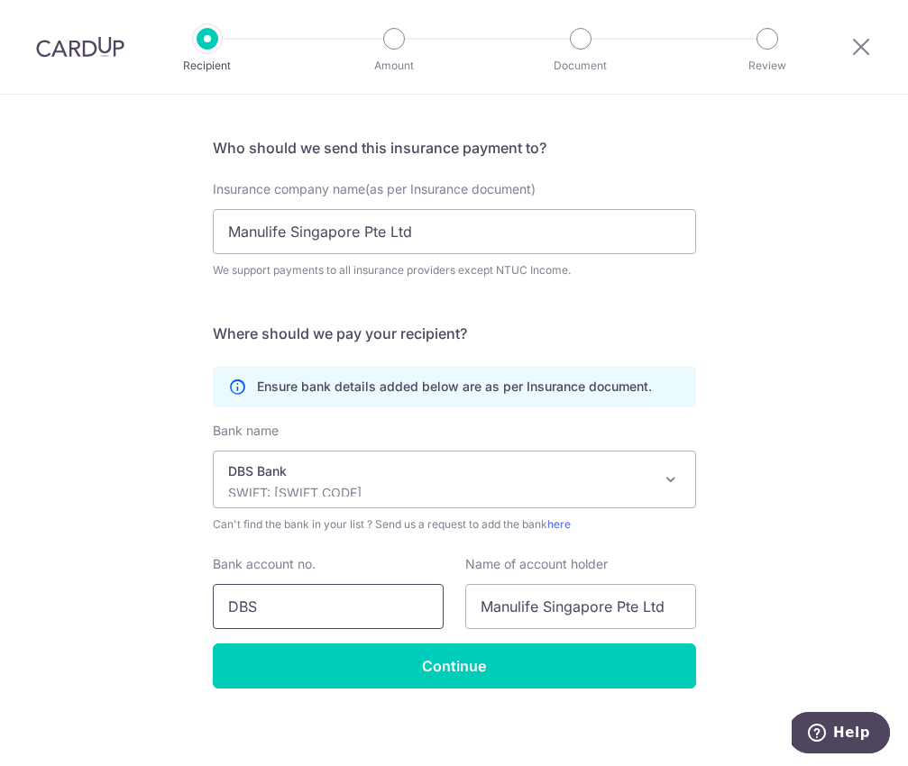
click at [295, 589] on input "DBS" at bounding box center [328, 606] width 231 height 45
drag, startPoint x: 311, startPoint y: 595, endPoint x: 132, endPoint y: 585, distance: 179.7
click at [132, 585] on div "Who would you like to pay? Your recipient does not need a CardUp account to rec…" at bounding box center [454, 375] width 908 height 795
paste input "003-900954-2"
type input "003-900954-2"
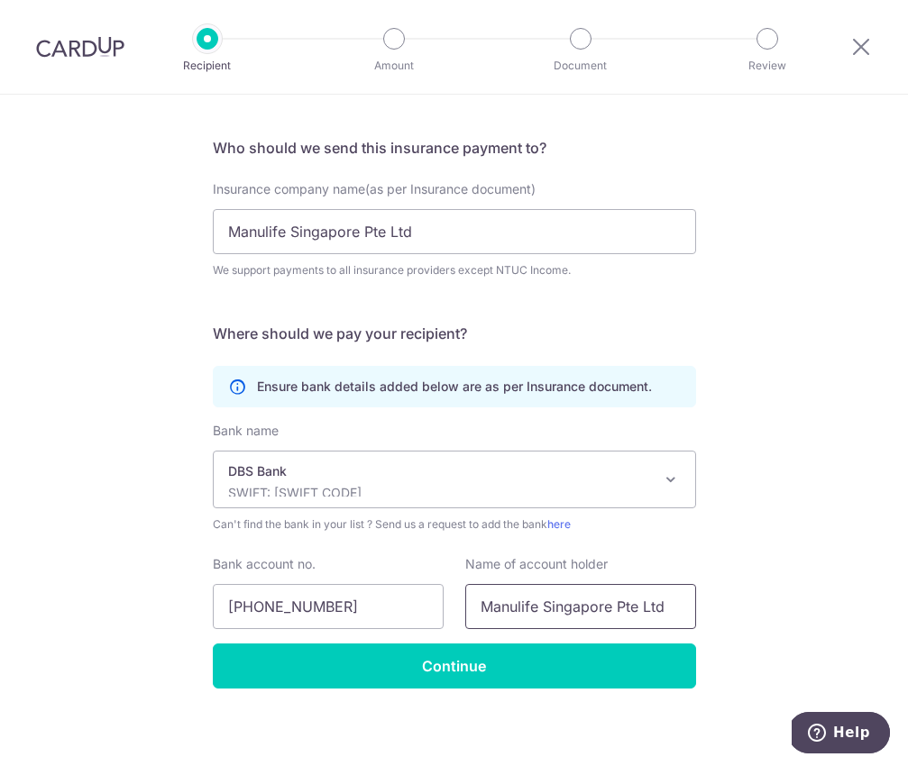
click at [605, 598] on input "Manulife Singapore Pte Ltd" at bounding box center [580, 606] width 231 height 45
drag, startPoint x: 690, startPoint y: 597, endPoint x: 415, endPoint y: 592, distance: 275.0
click at [415, 592] on div "Bank account no. 003-900954-2 Name of account holder Manulife Singapore Pte Ltd" at bounding box center [454, 592] width 505 height 74
paste input "Manulife – Operations"
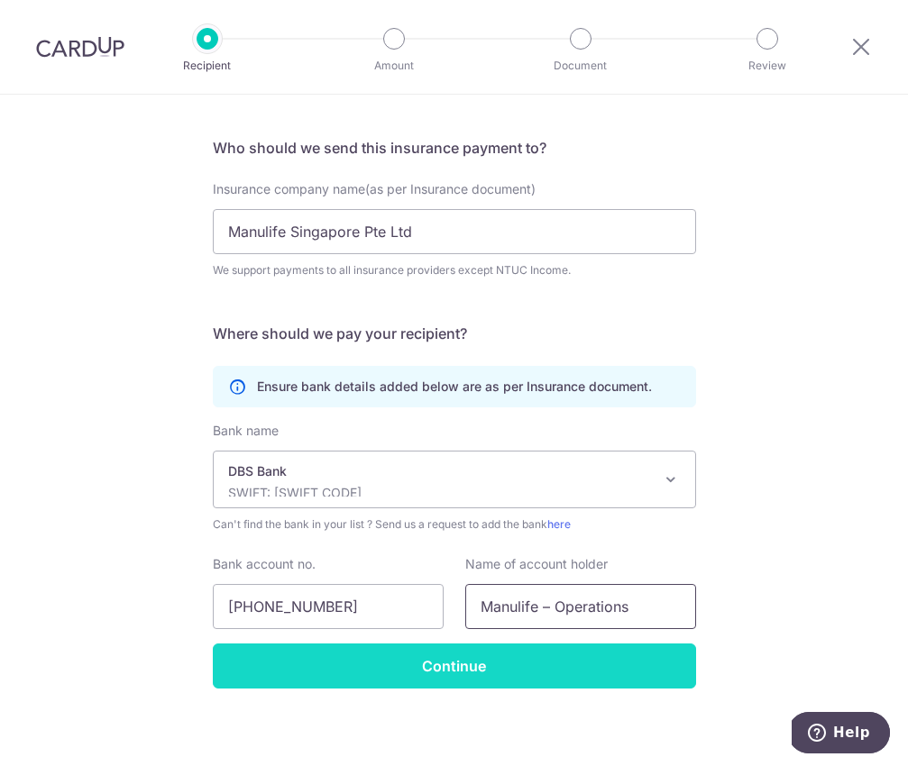
type input "Manulife – Operations"
click at [636, 657] on input "Continue" at bounding box center [454, 666] width 483 height 45
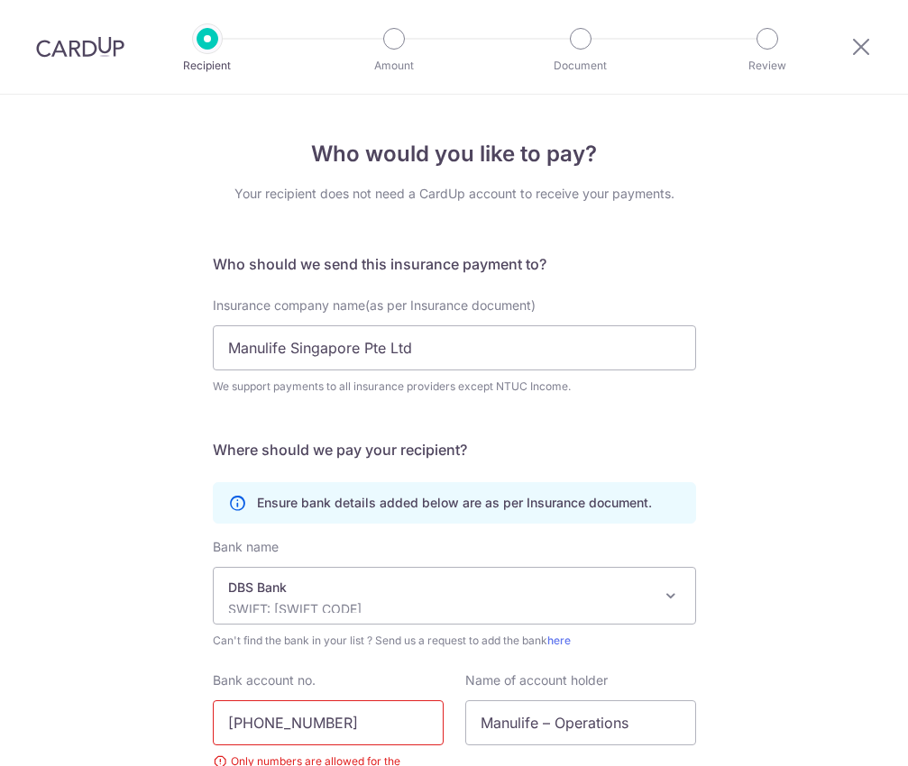
scroll to position [160, 0]
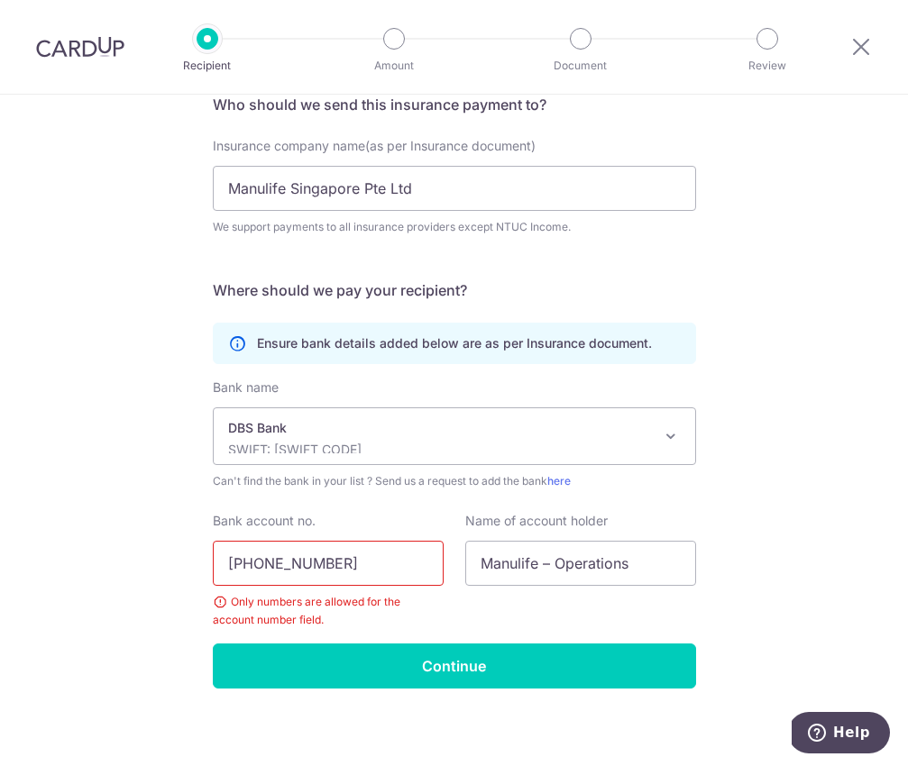
drag, startPoint x: 401, startPoint y: 553, endPoint x: 226, endPoint y: 547, distance: 175.0
click at [226, 547] on input "[PHONE_NUMBER]" at bounding box center [328, 563] width 231 height 45
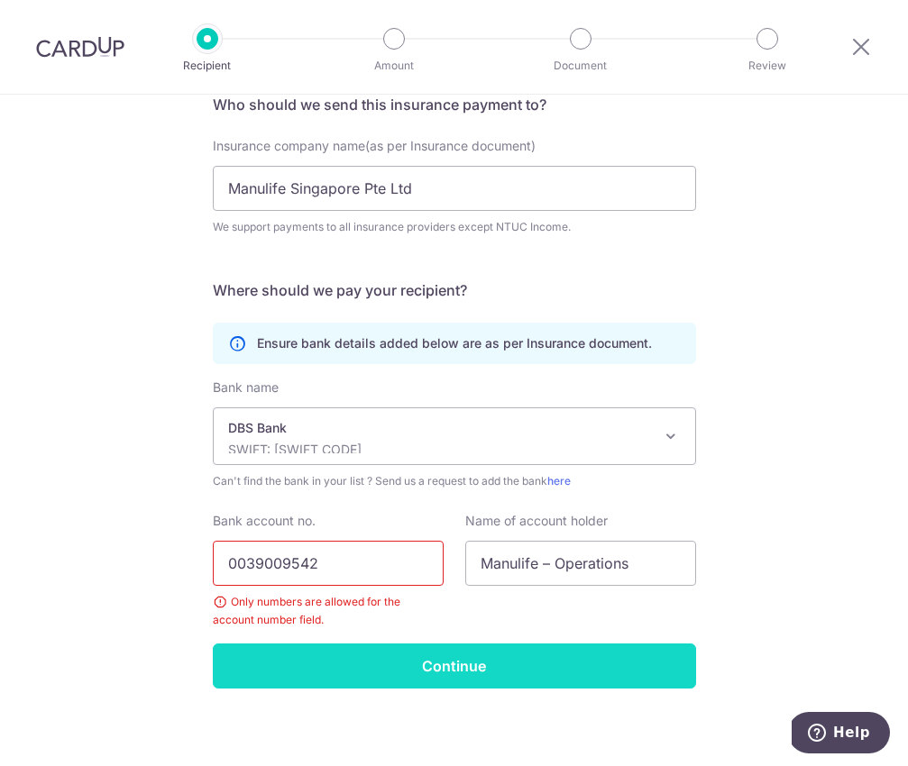
type input "0039009542"
click at [449, 656] on input "Continue" at bounding box center [454, 666] width 483 height 45
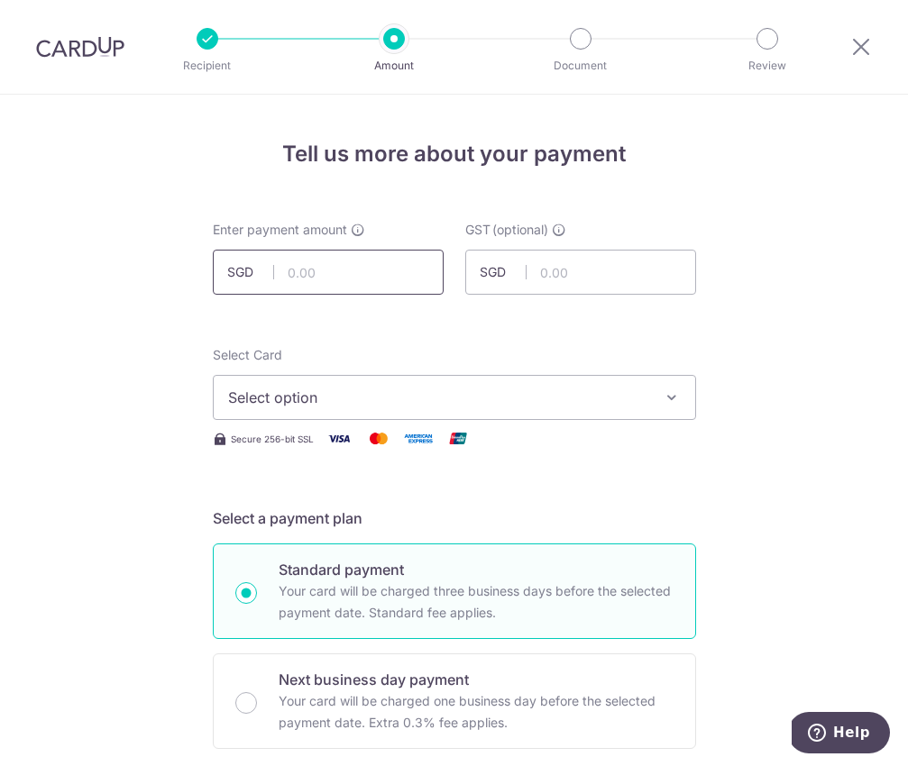
click at [383, 264] on input "text" at bounding box center [328, 272] width 231 height 45
type input "139.73"
click at [600, 265] on input "text" at bounding box center [580, 272] width 231 height 45
click at [445, 393] on span "Select option" at bounding box center [438, 398] width 420 height 22
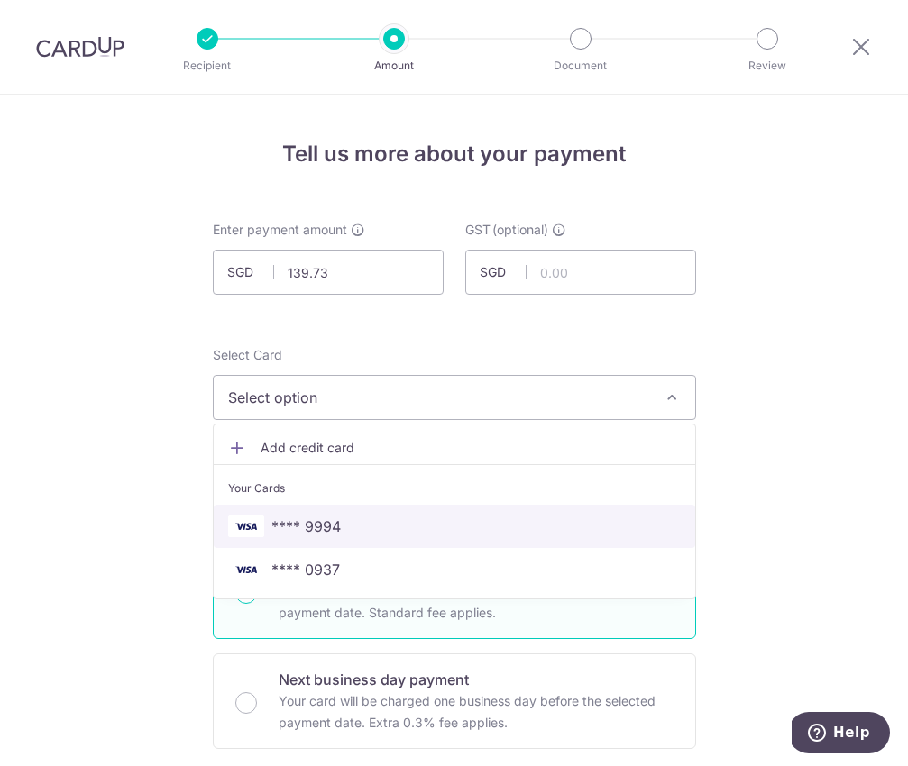
click at [423, 526] on span "**** 9994" at bounding box center [454, 527] width 453 height 22
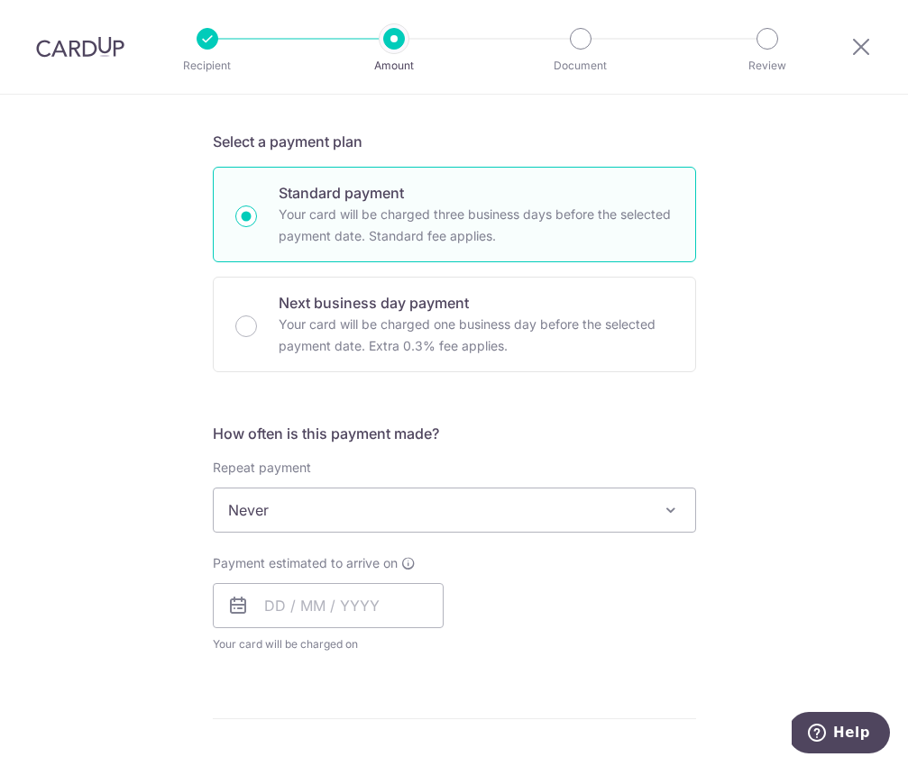
scroll to position [401, 0]
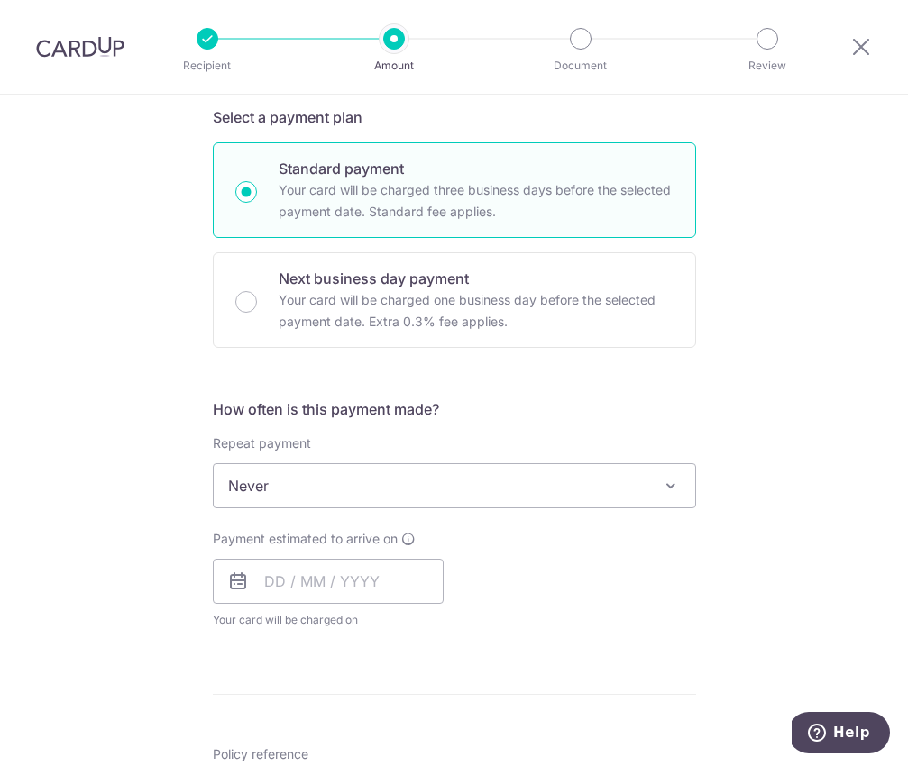
click at [452, 481] on span "Never" at bounding box center [454, 485] width 481 height 43
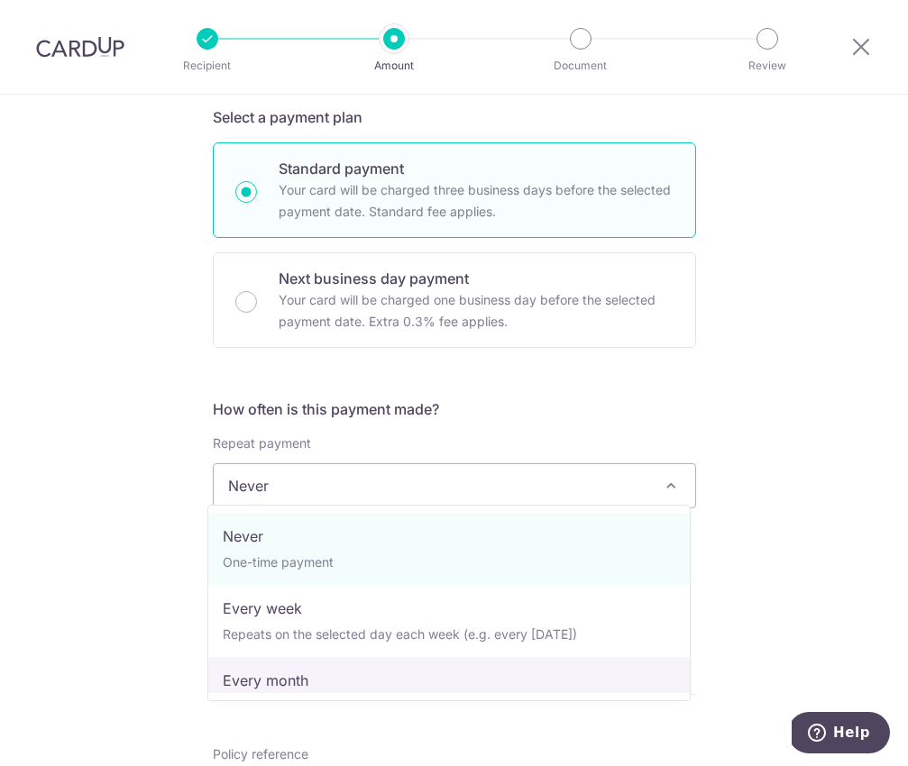
select select "3"
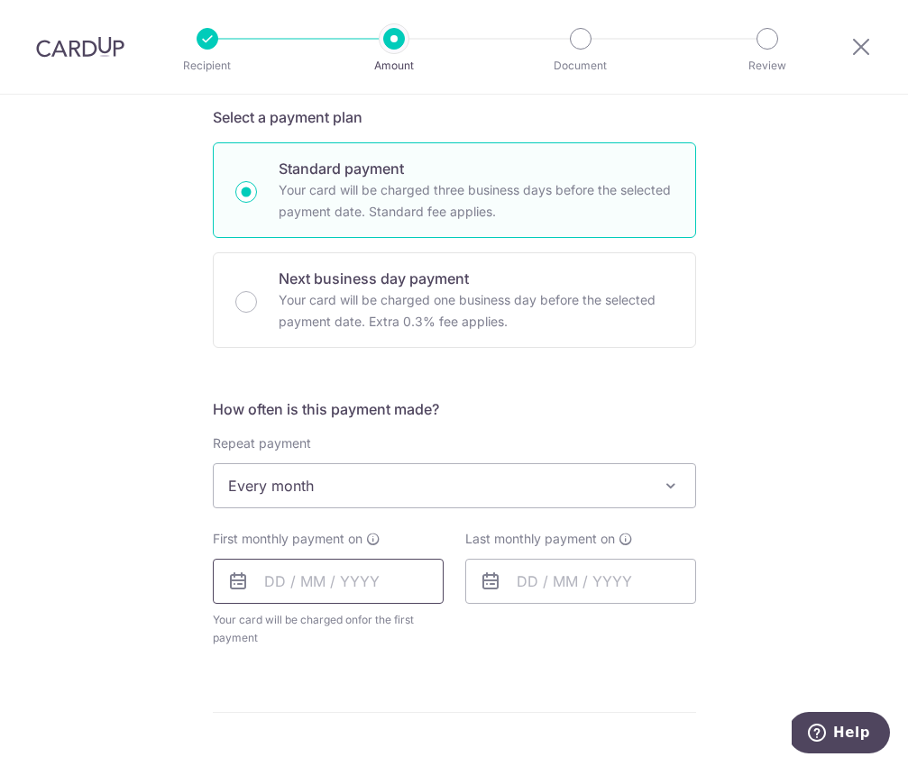
click at [326, 593] on input "text" at bounding box center [328, 581] width 231 height 45
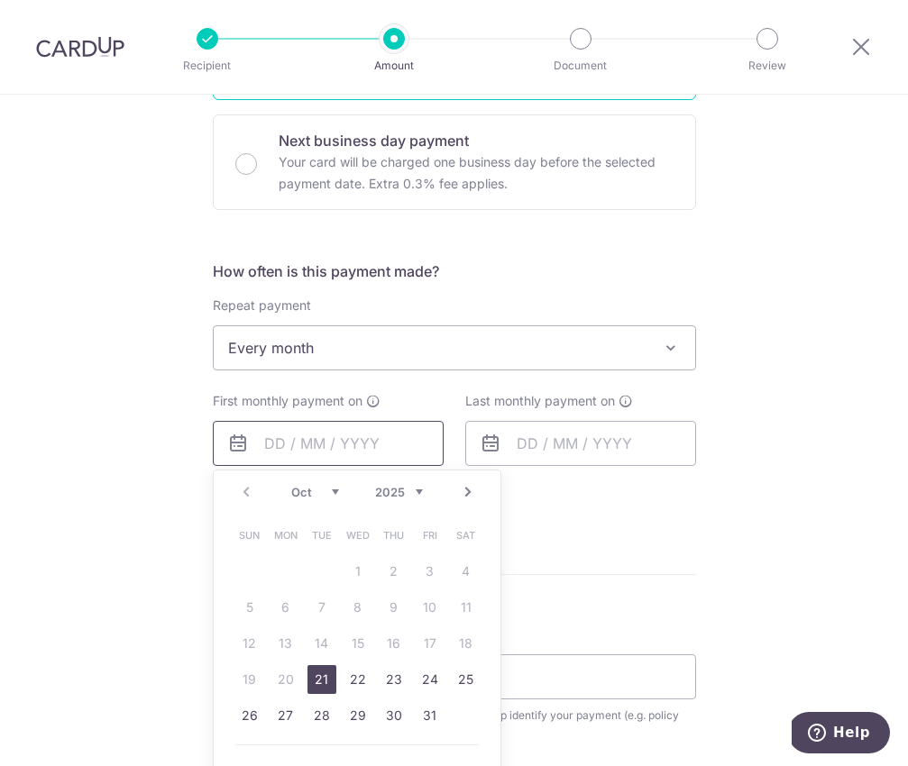
scroll to position [605, 0]
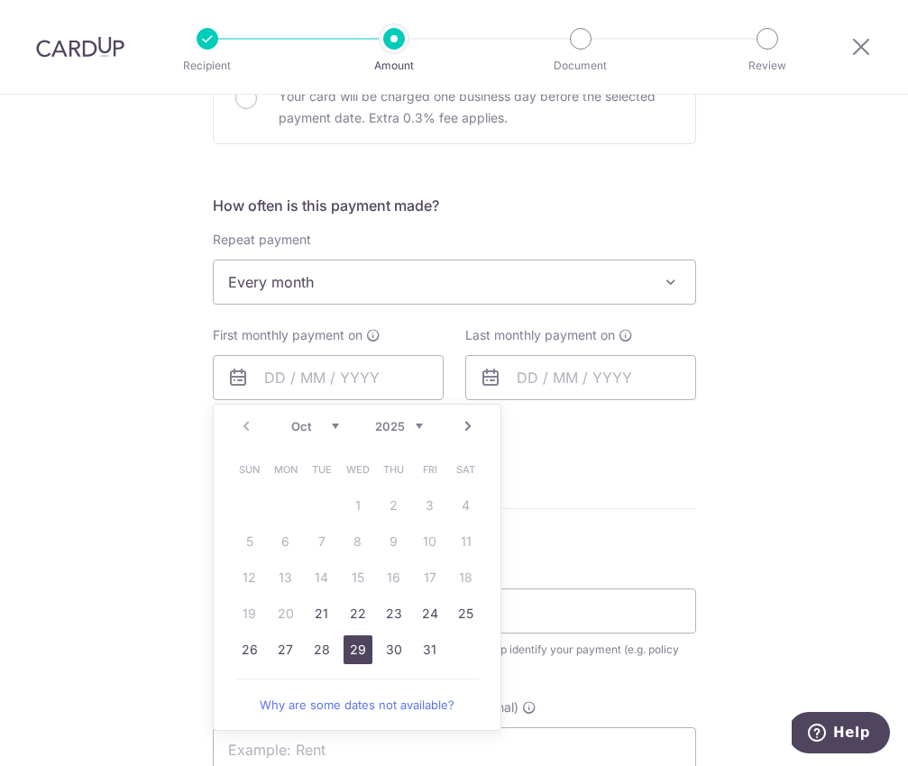
click at [358, 636] on link "29" at bounding box center [358, 650] width 29 height 29
type input "[DATE]"
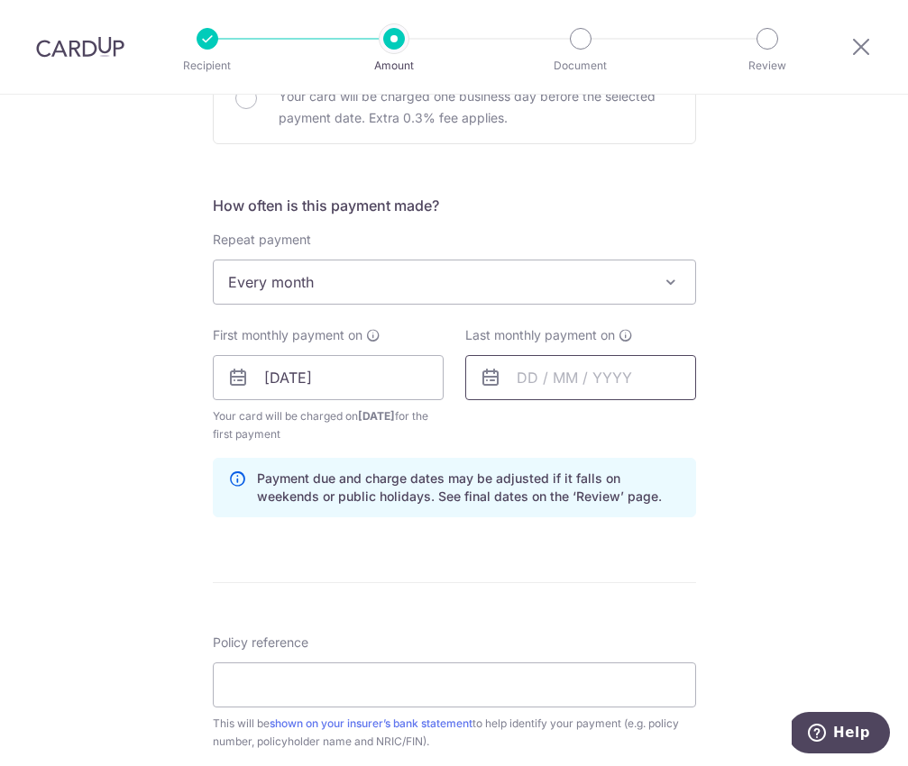
click at [560, 378] on input "text" at bounding box center [580, 377] width 231 height 45
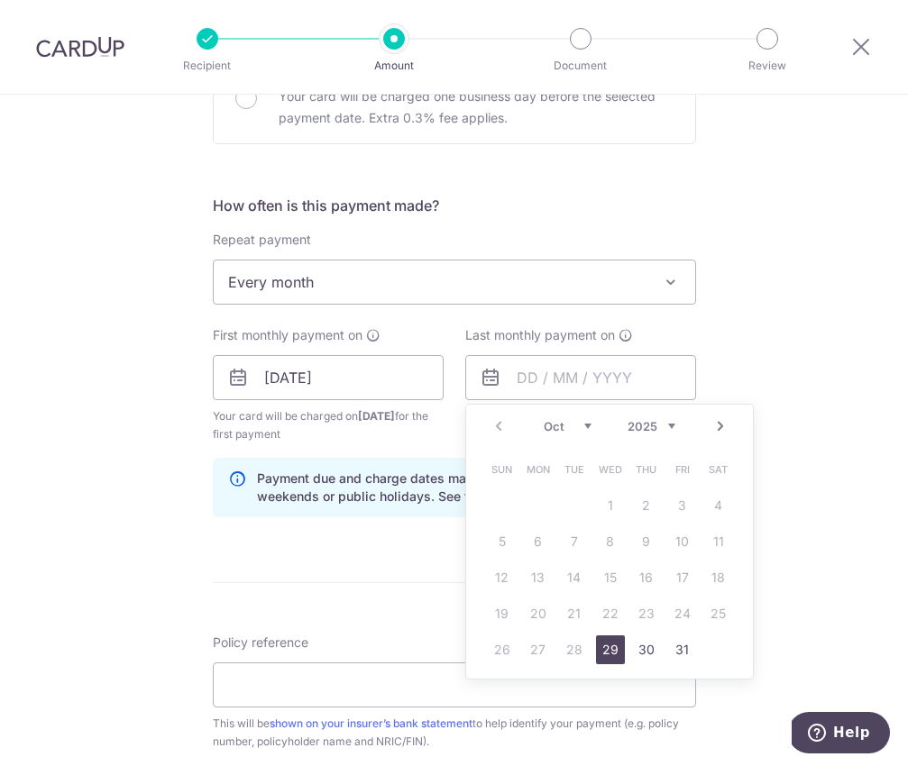
click at [569, 426] on select "Oct Nov Dec" at bounding box center [568, 426] width 48 height 14
click at [642, 420] on select "2025 2026 2027 2028 2029 2030 2031 2032 2033 2034 2035" at bounding box center [652, 426] width 48 height 14
click at [536, 646] on link "29" at bounding box center [538, 650] width 29 height 29
type input "[DATE]"
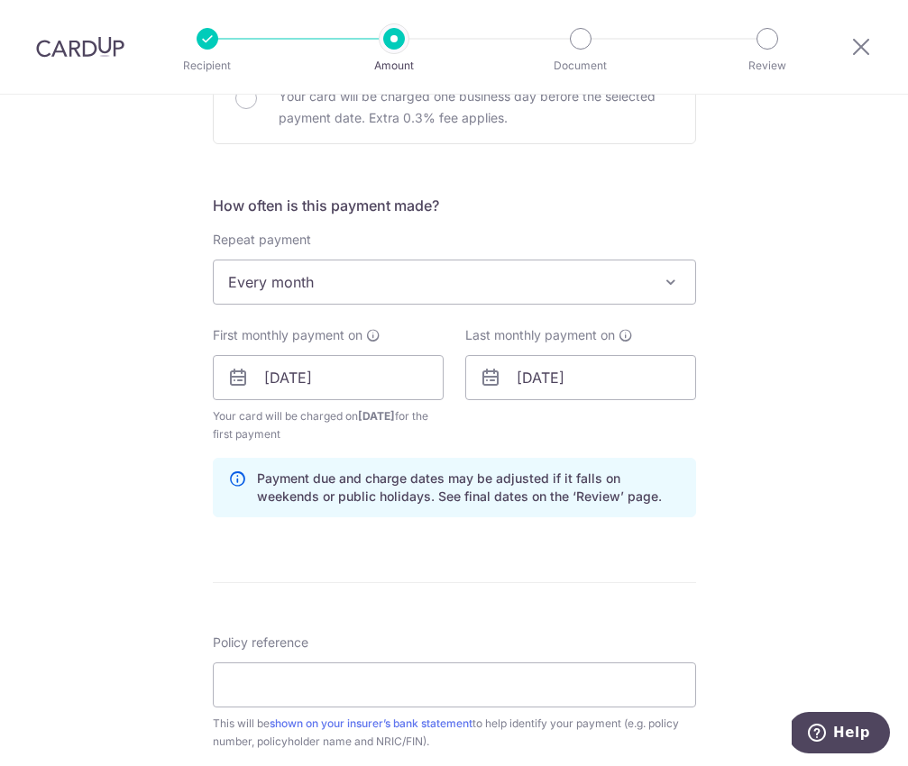
click at [305, 590] on form "Enter payment amount SGD 139.73 139.73 GST (optional) SGD Recipient added succe…" at bounding box center [454, 436] width 483 height 1640
click at [319, 663] on input "Policy reference" at bounding box center [454, 685] width 483 height 45
paste input "2491553081"
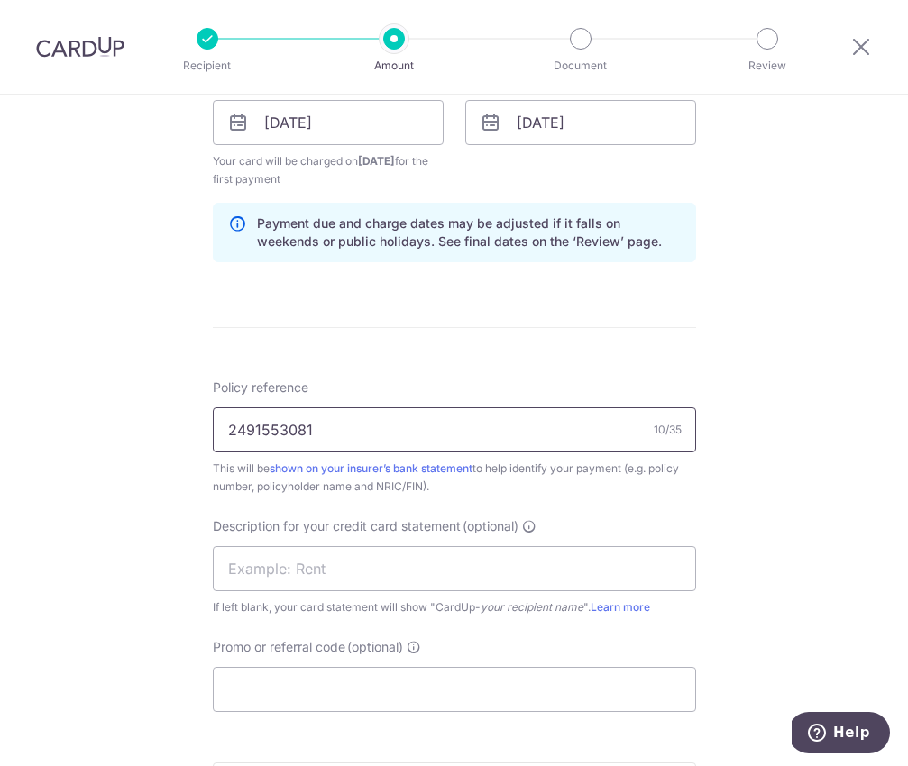
scroll to position [966, 0]
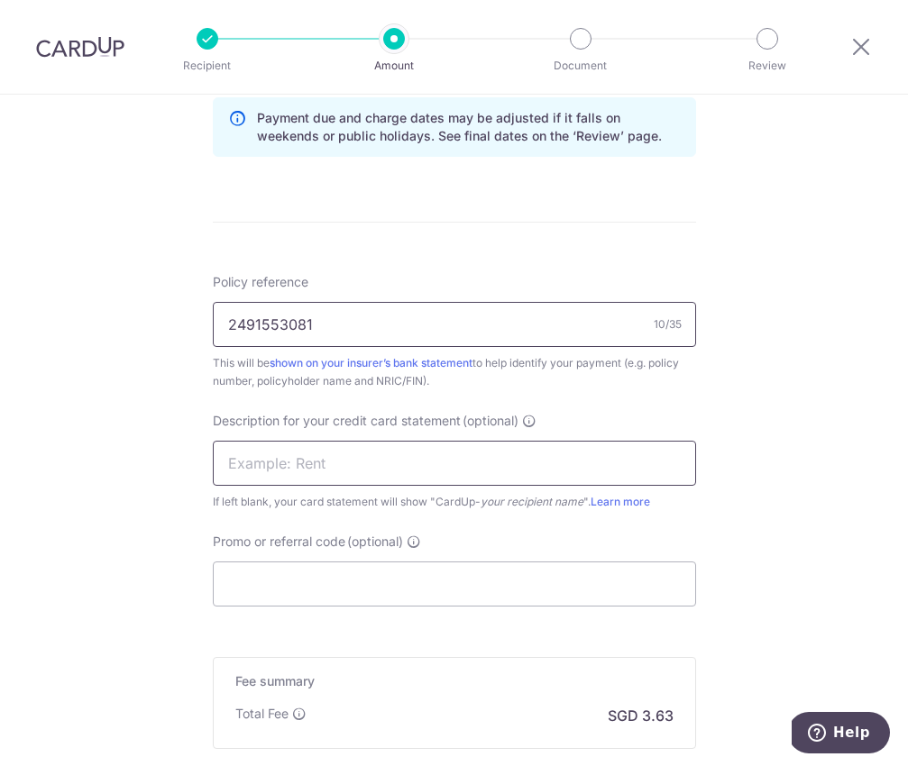
type input "2491553081"
click at [325, 475] on input "text" at bounding box center [454, 463] width 483 height 45
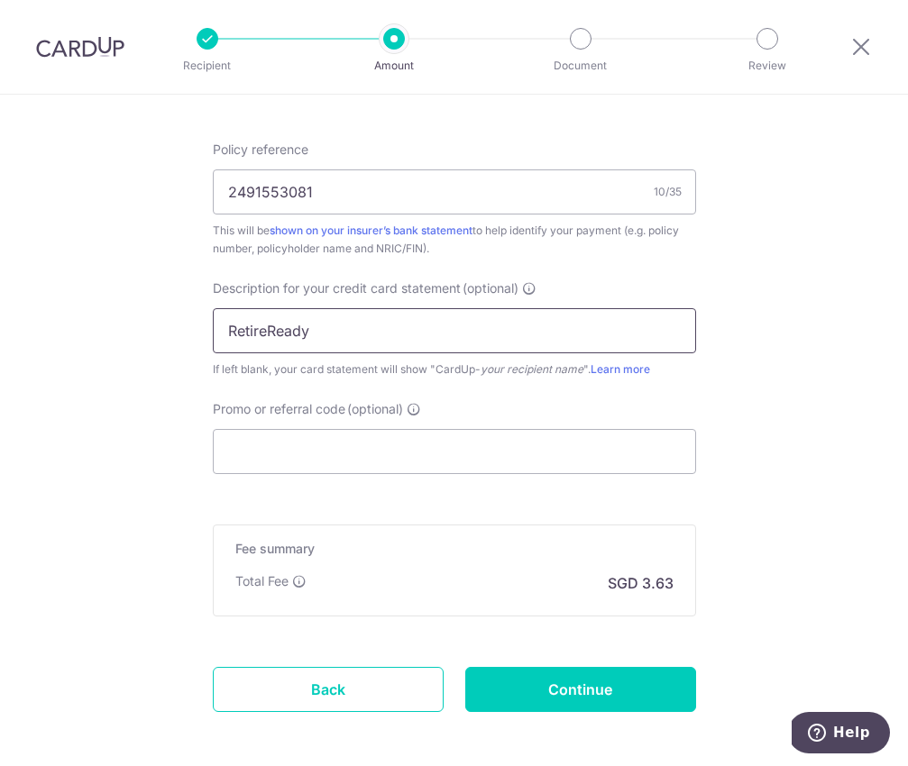
scroll to position [1105, 0]
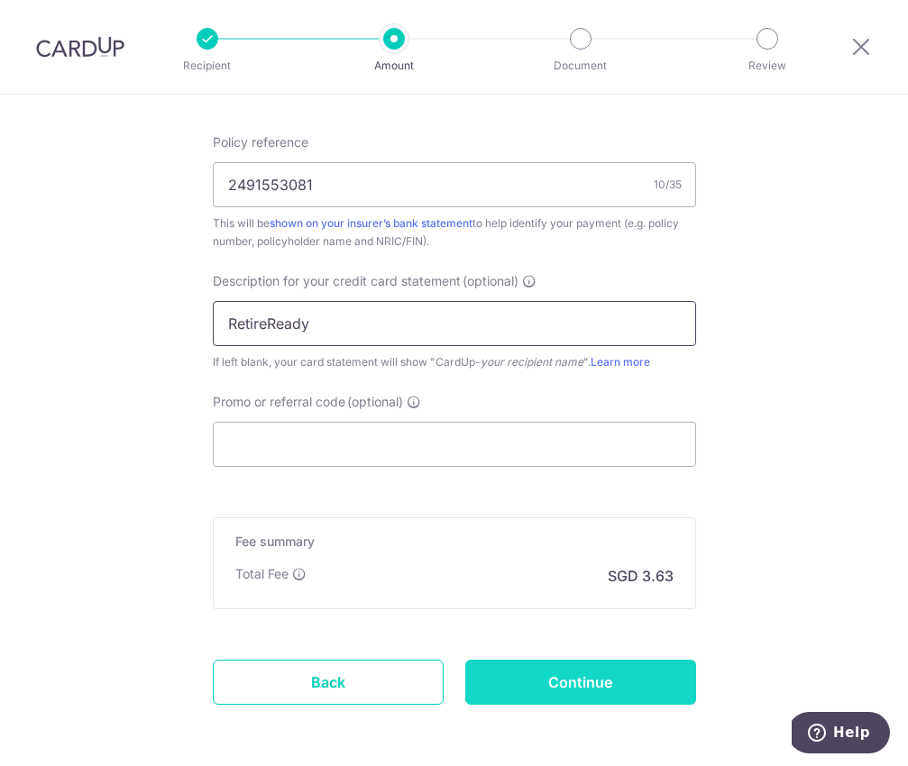
type input "RetireReady"
click at [533, 665] on input "Continue" at bounding box center [580, 682] width 231 height 45
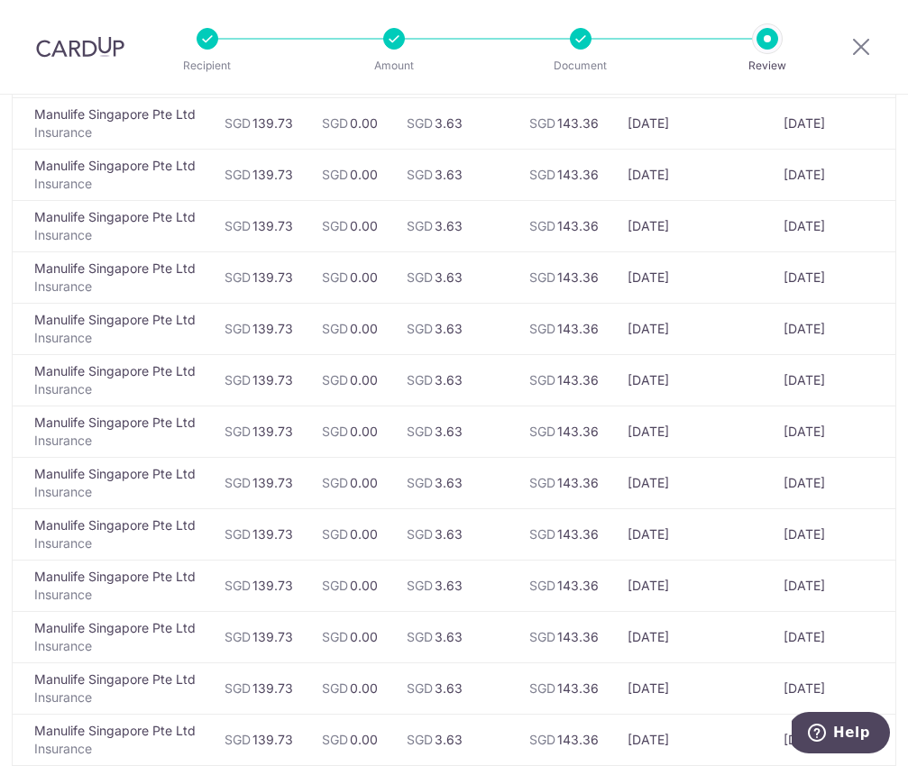
scroll to position [6064, 0]
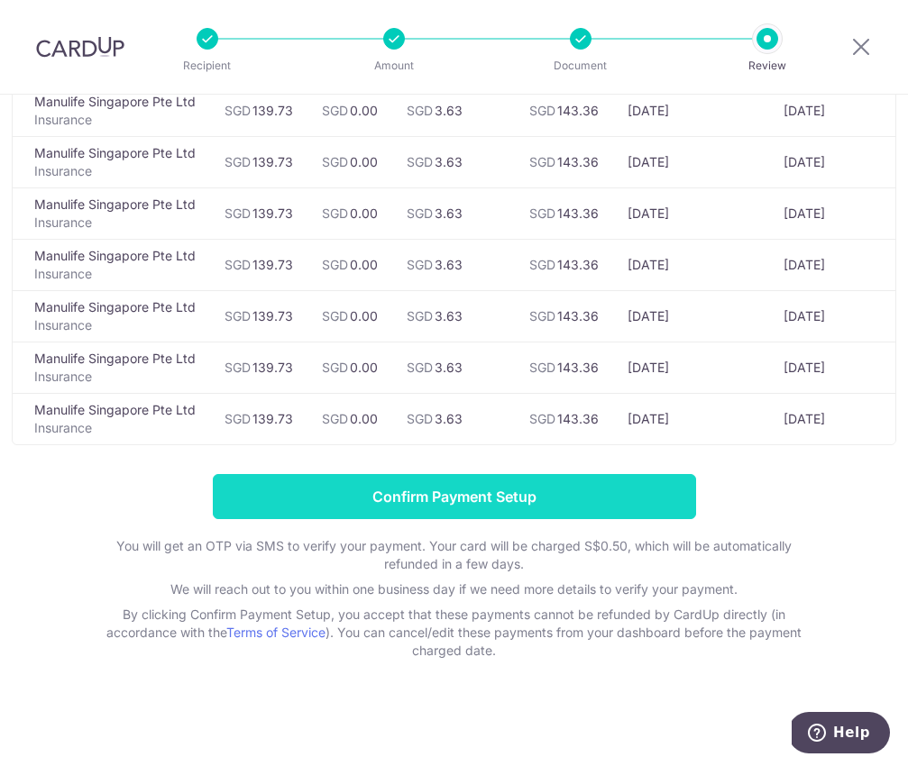
click at [460, 489] on input "Confirm Payment Setup" at bounding box center [454, 496] width 483 height 45
